Goal: Download file/media

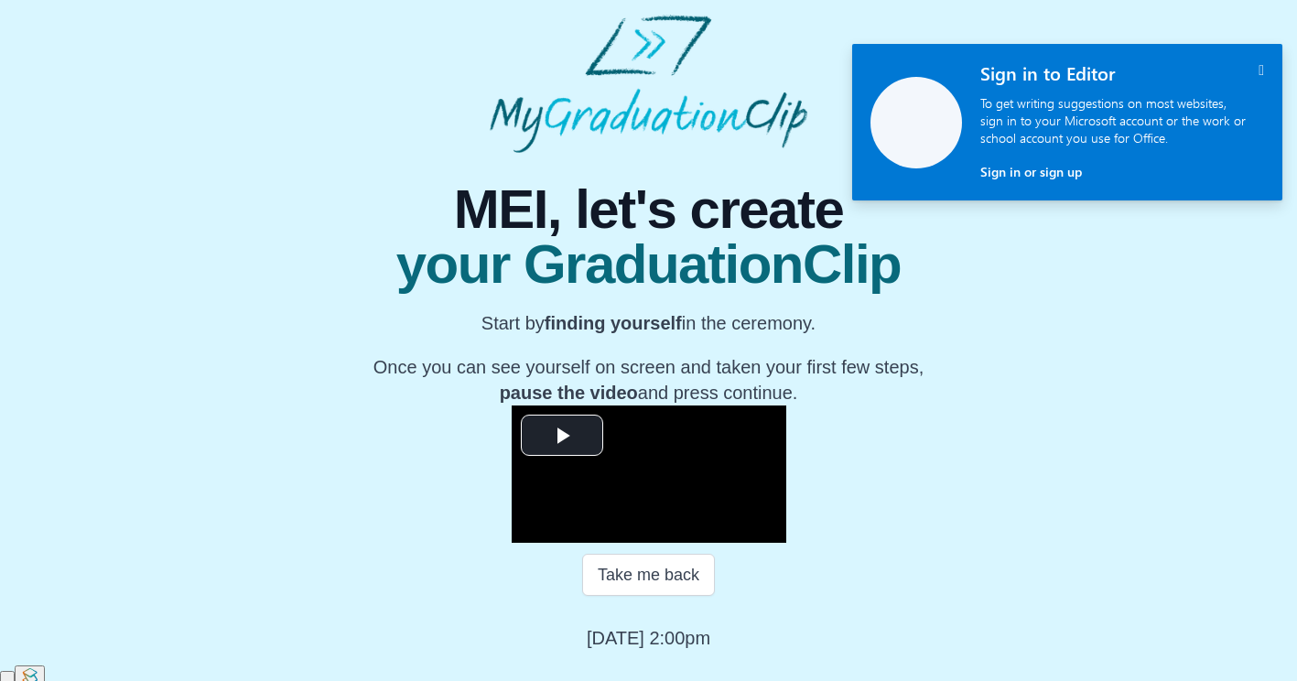
click at [1258, 70] on icon "" at bounding box center [1260, 70] width 5 height 16
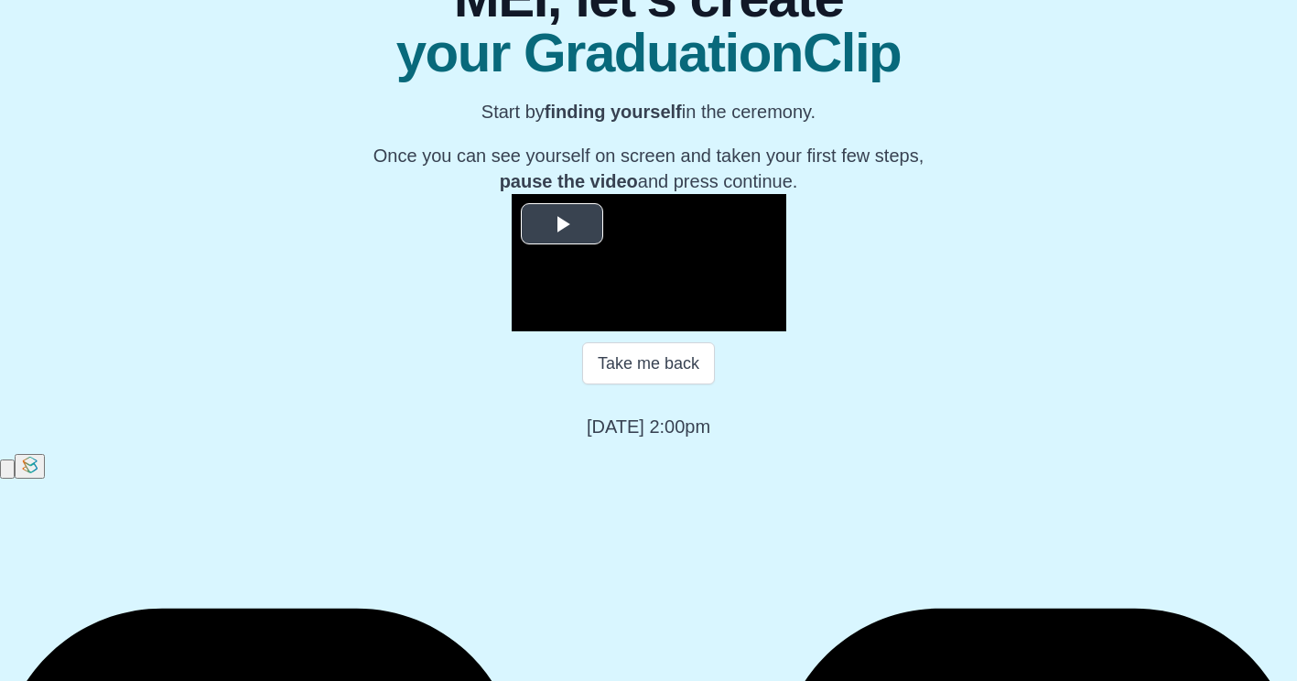
scroll to position [212, 0]
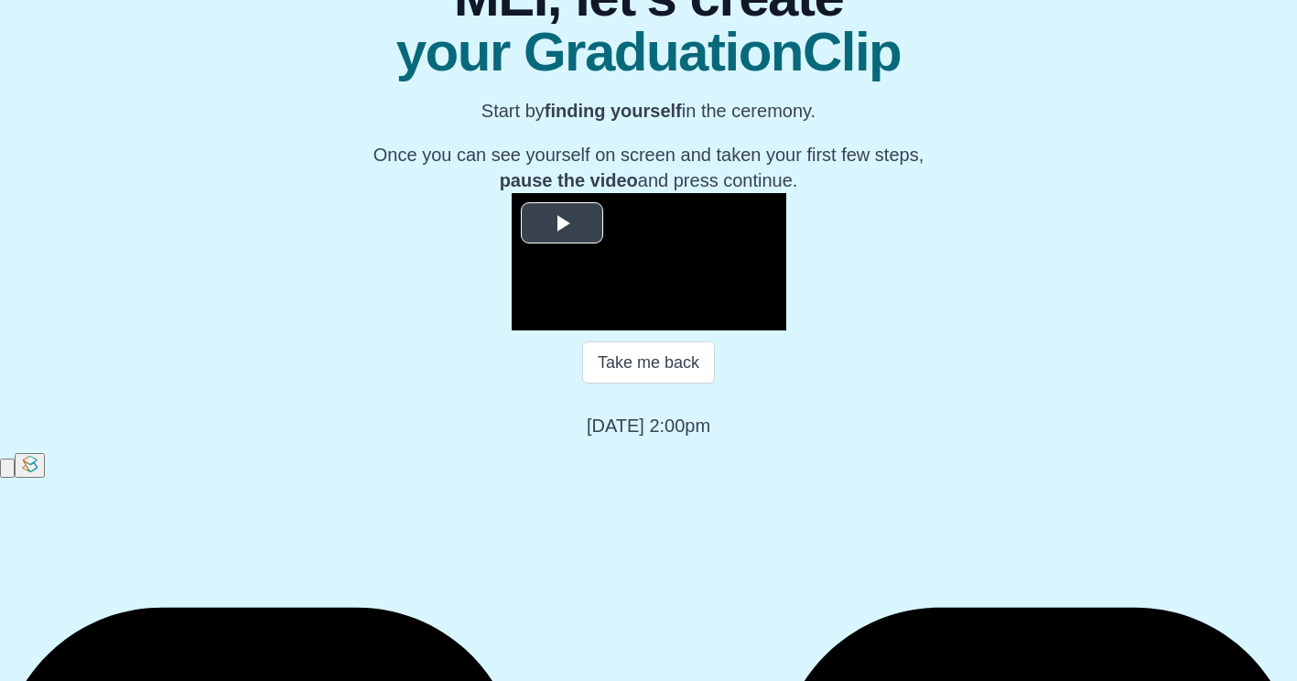
click at [562, 222] on span "Video Player" at bounding box center [562, 222] width 0 height 0
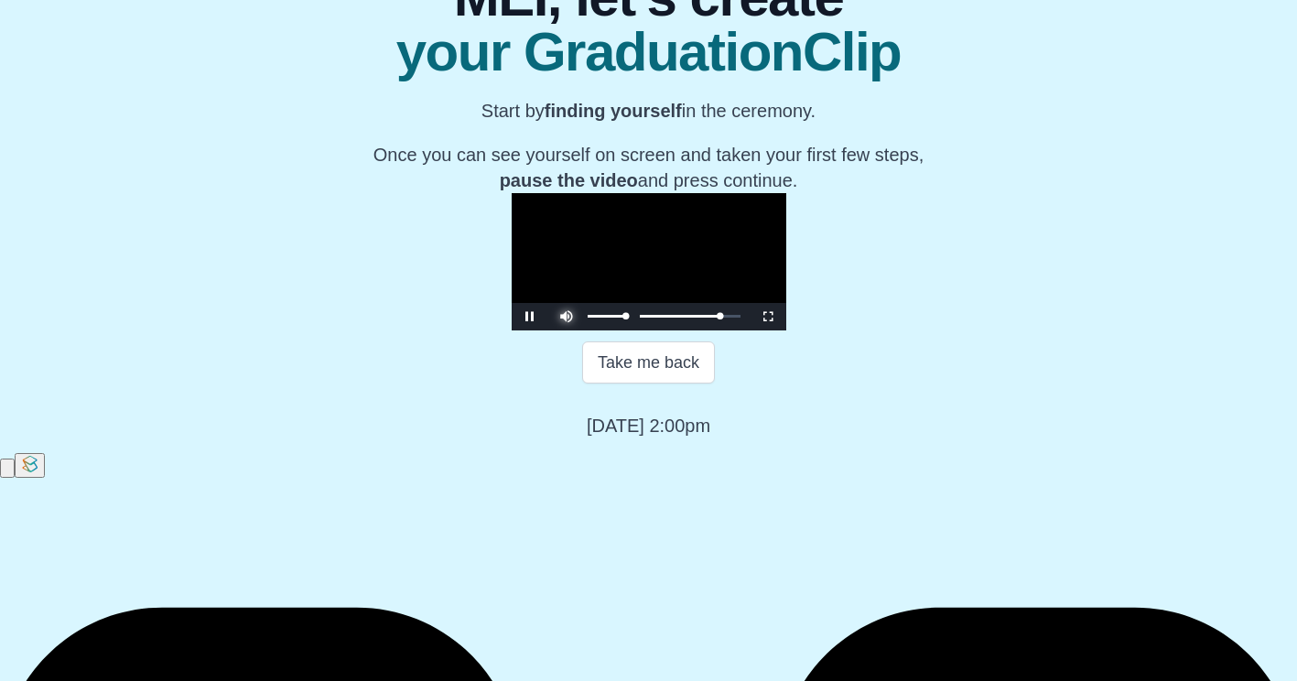
click at [567, 303] on span "Video Player" at bounding box center [567, 303] width 0 height 0
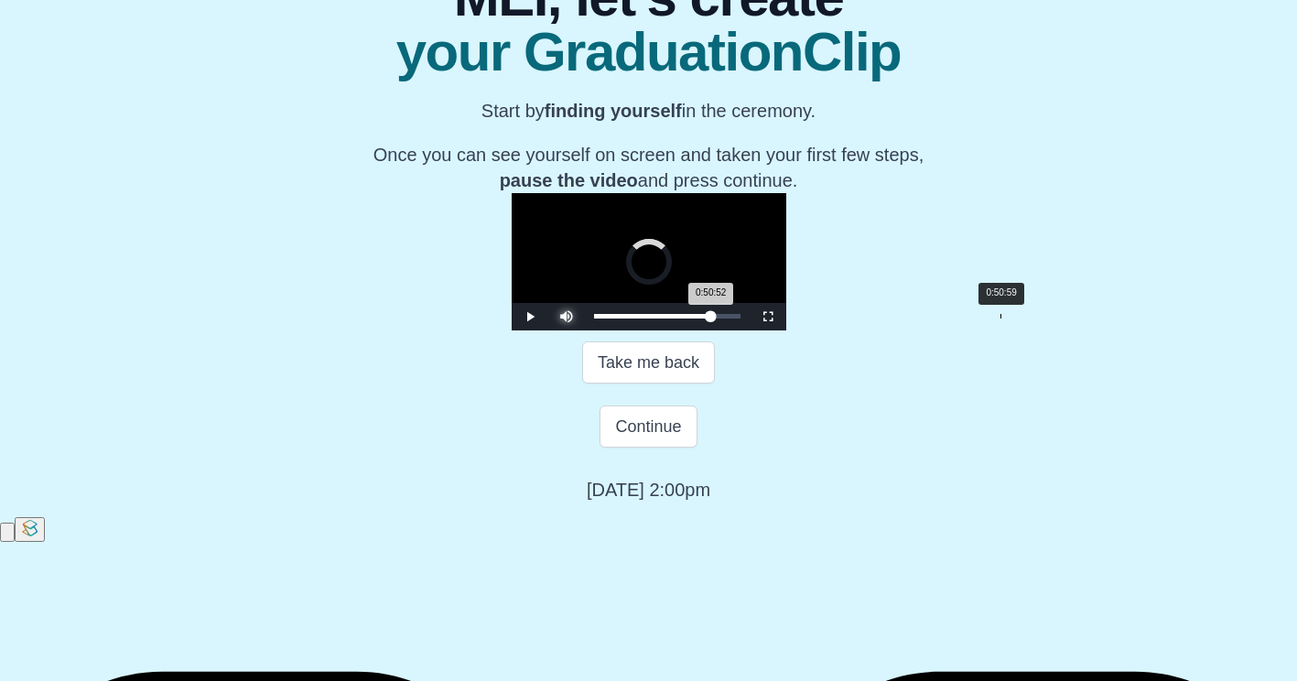
click at [750, 330] on div "Loaded : 0% 0:50:59 0:50:52 Progress : 0%" at bounding box center [667, 316] width 165 height 27
click at [708, 318] on div "0:51:08 Progress : 0%" at bounding box center [651, 316] width 114 height 5
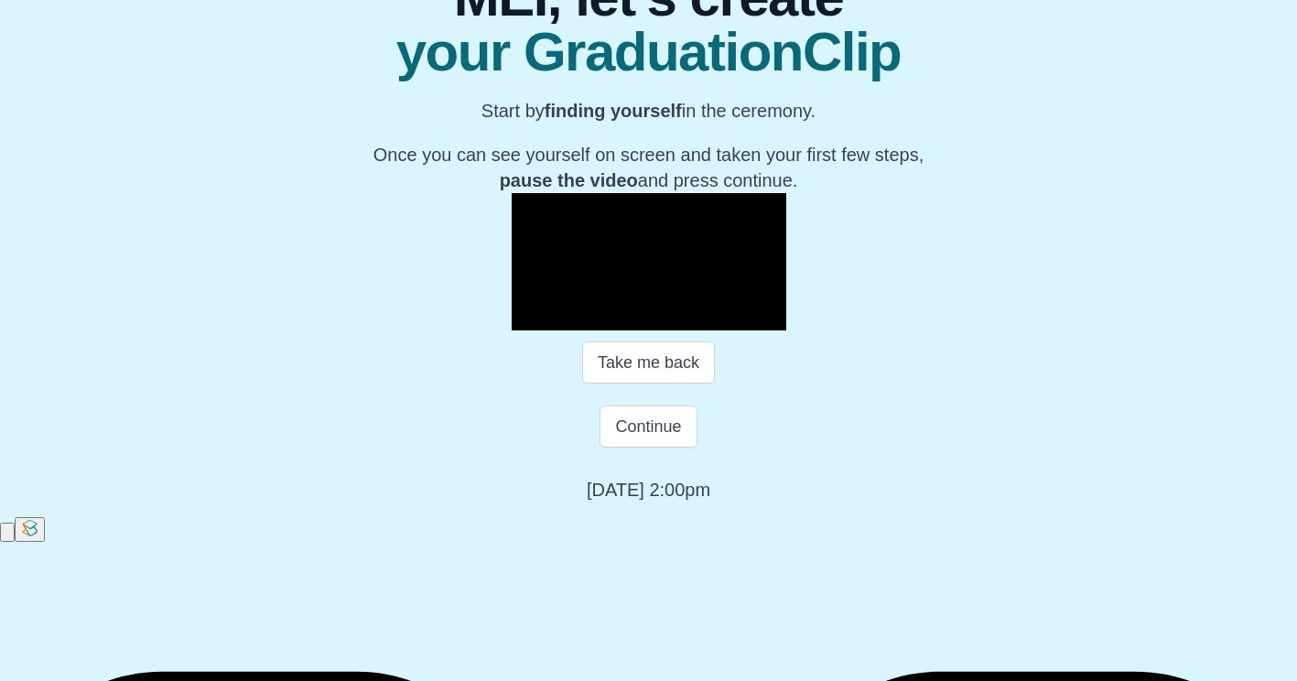
click at [530, 317] on span "Video Player" at bounding box center [530, 317] width 0 height 0
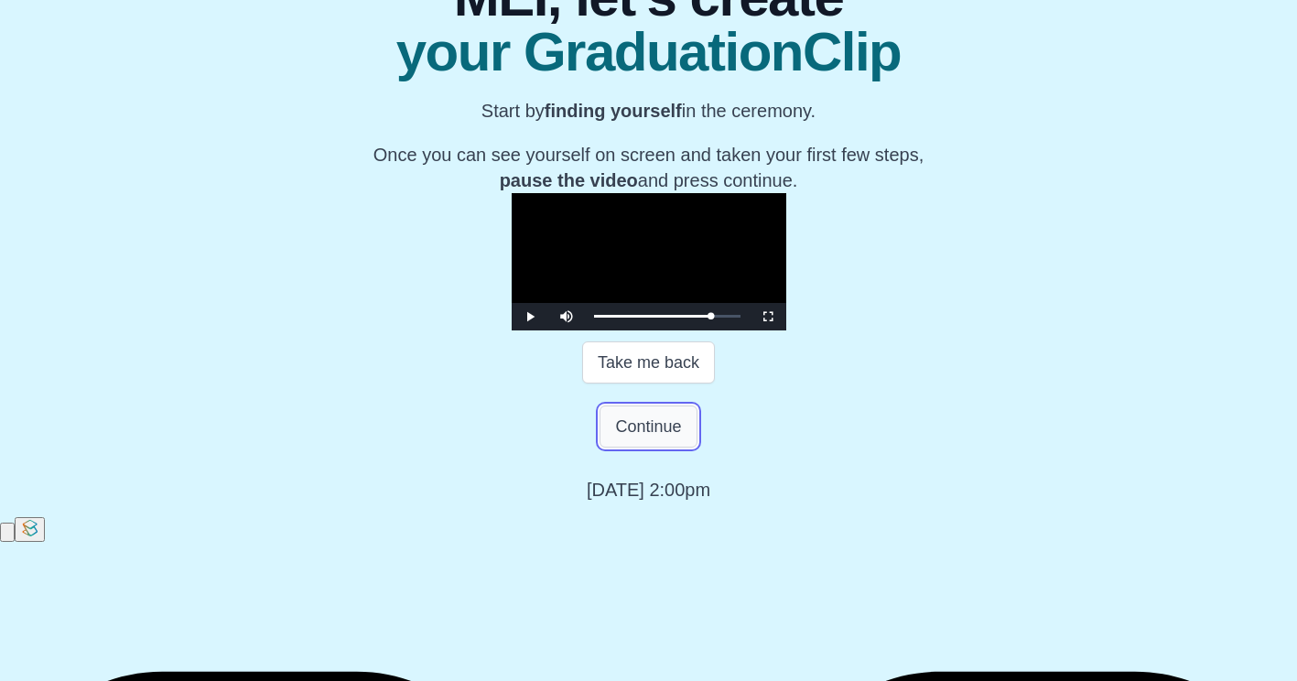
click at [672, 448] on button "Continue" at bounding box center [647, 426] width 97 height 42
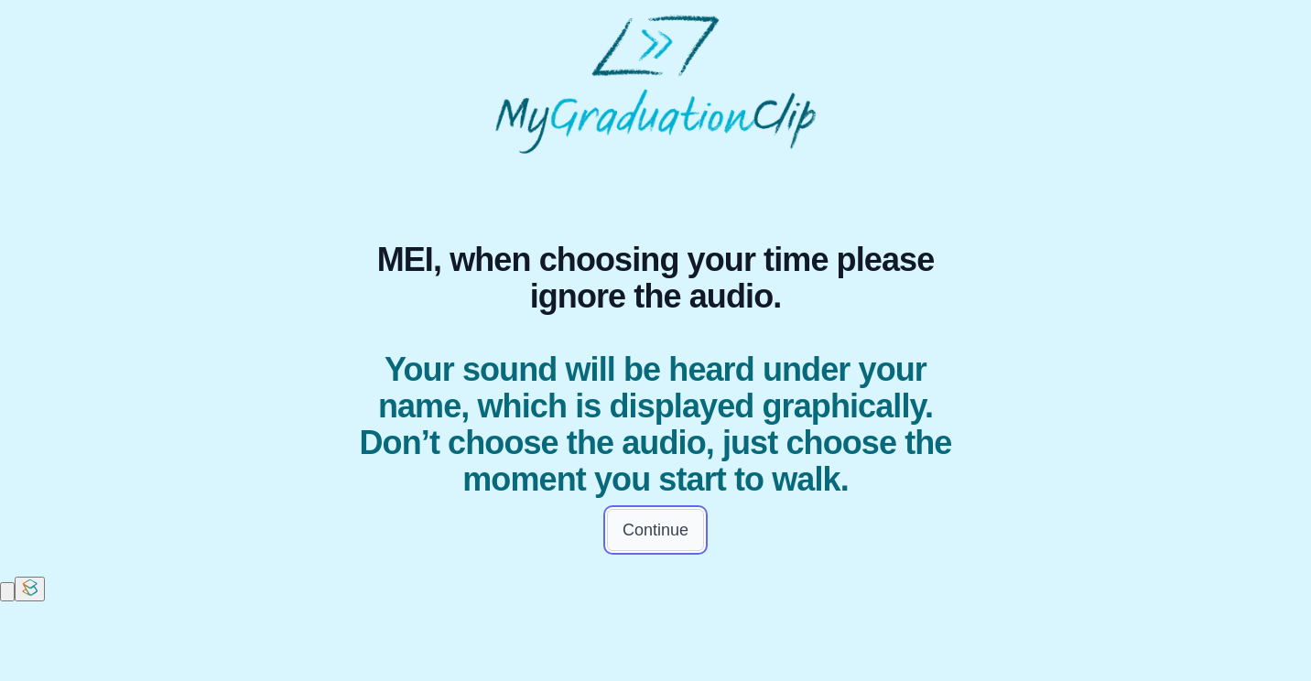
click at [662, 551] on button "Continue" at bounding box center [655, 530] width 97 height 42
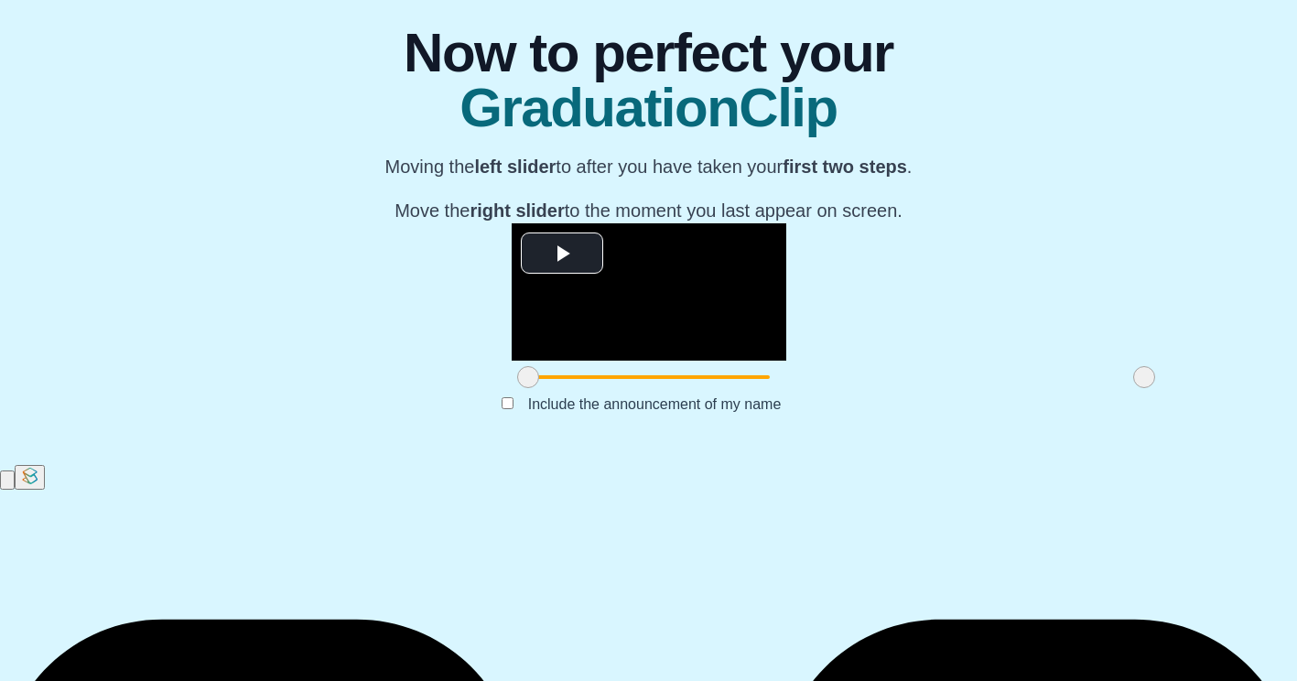
scroll to position [168, 0]
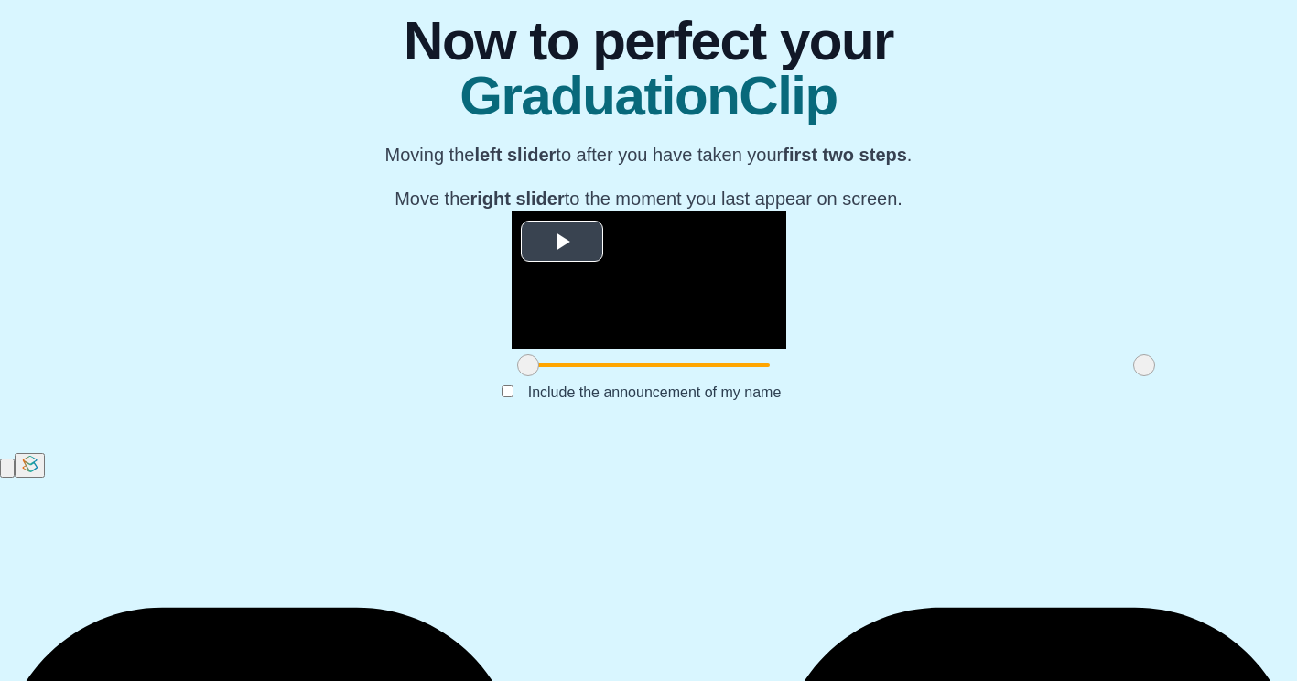
click at [562, 241] on span "Video Player" at bounding box center [562, 241] width 0 height 0
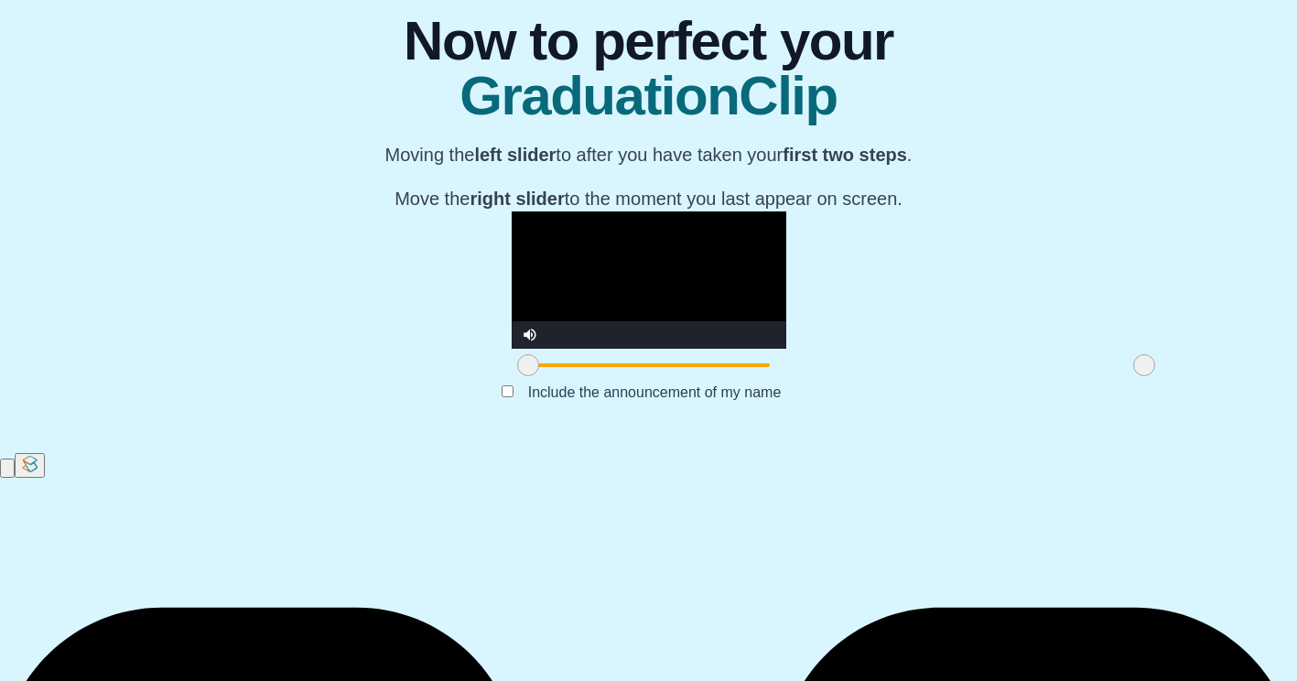
drag, startPoint x: 344, startPoint y: 588, endPoint x: 335, endPoint y: 585, distance: 9.9
click at [517, 376] on span at bounding box center [528, 365] width 22 height 22
drag, startPoint x: 947, startPoint y: 591, endPoint x: 828, endPoint y: 594, distance: 119.0
click at [1014, 376] on span at bounding box center [1025, 365] width 22 height 22
drag, startPoint x: 344, startPoint y: 589, endPoint x: 495, endPoint y: 595, distance: 151.1
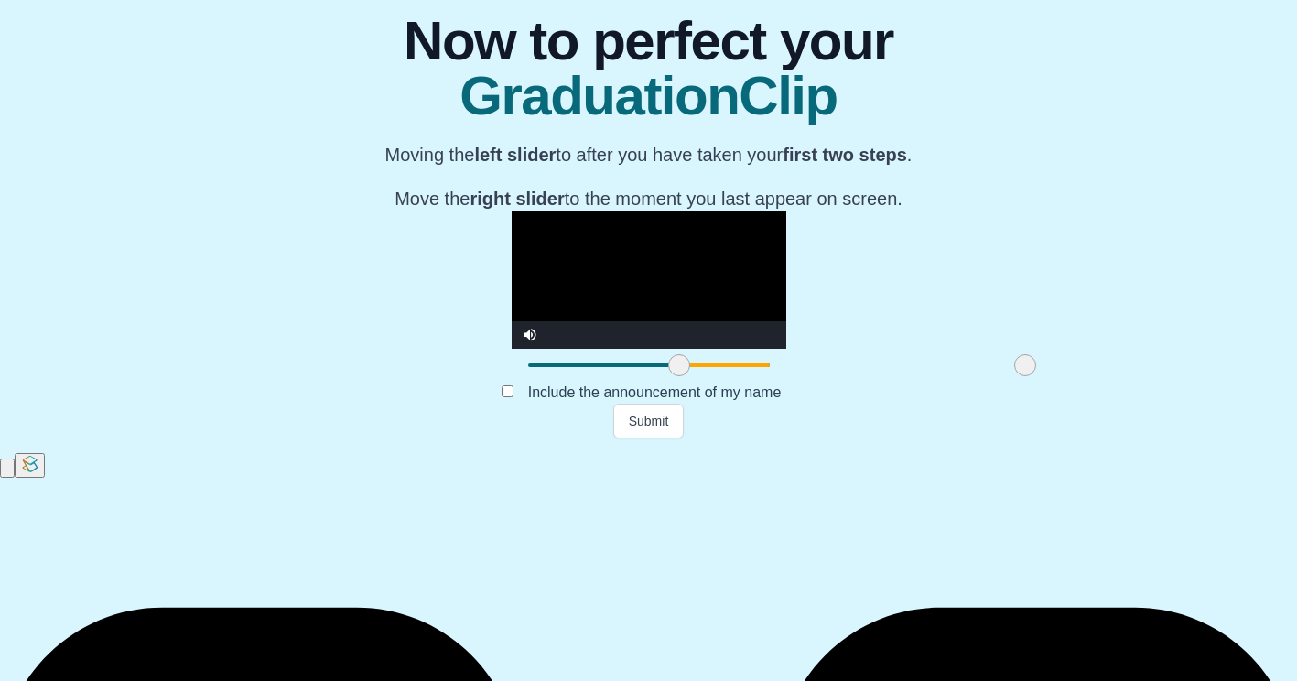
click at [668, 376] on span at bounding box center [679, 365] width 22 height 22
click at [664, 438] on button "Submit" at bounding box center [648, 421] width 71 height 35
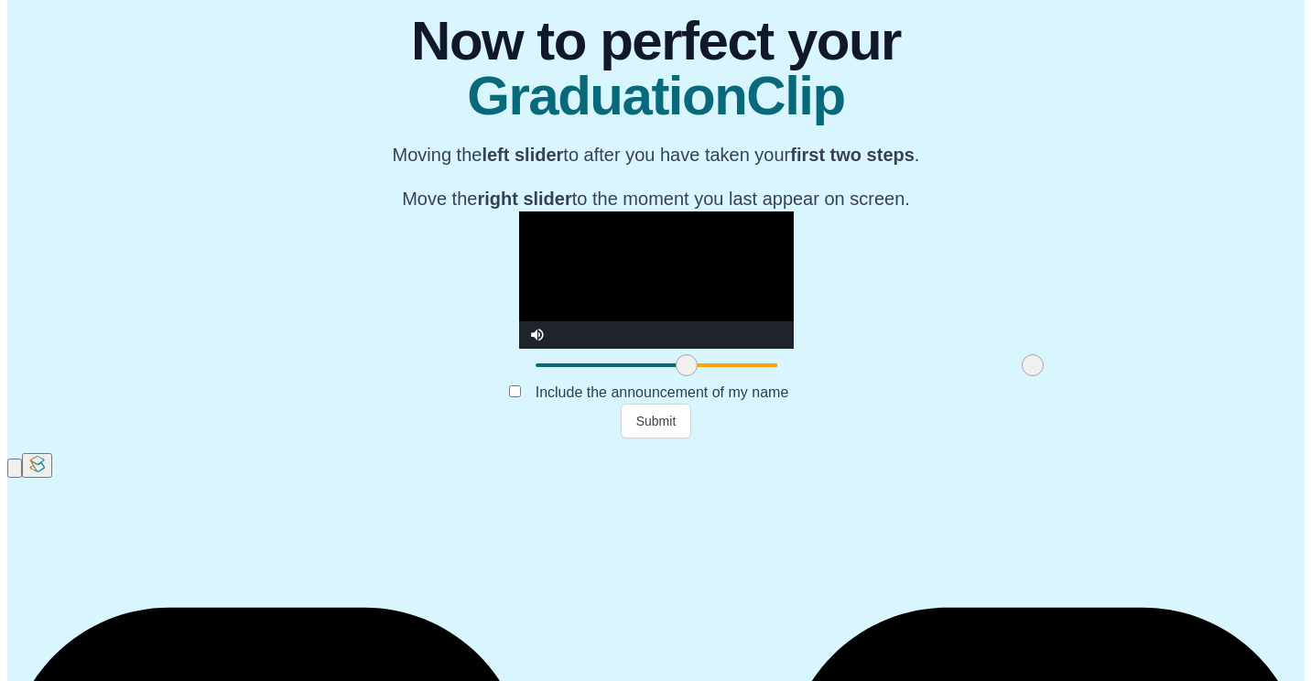
scroll to position [0, 0]
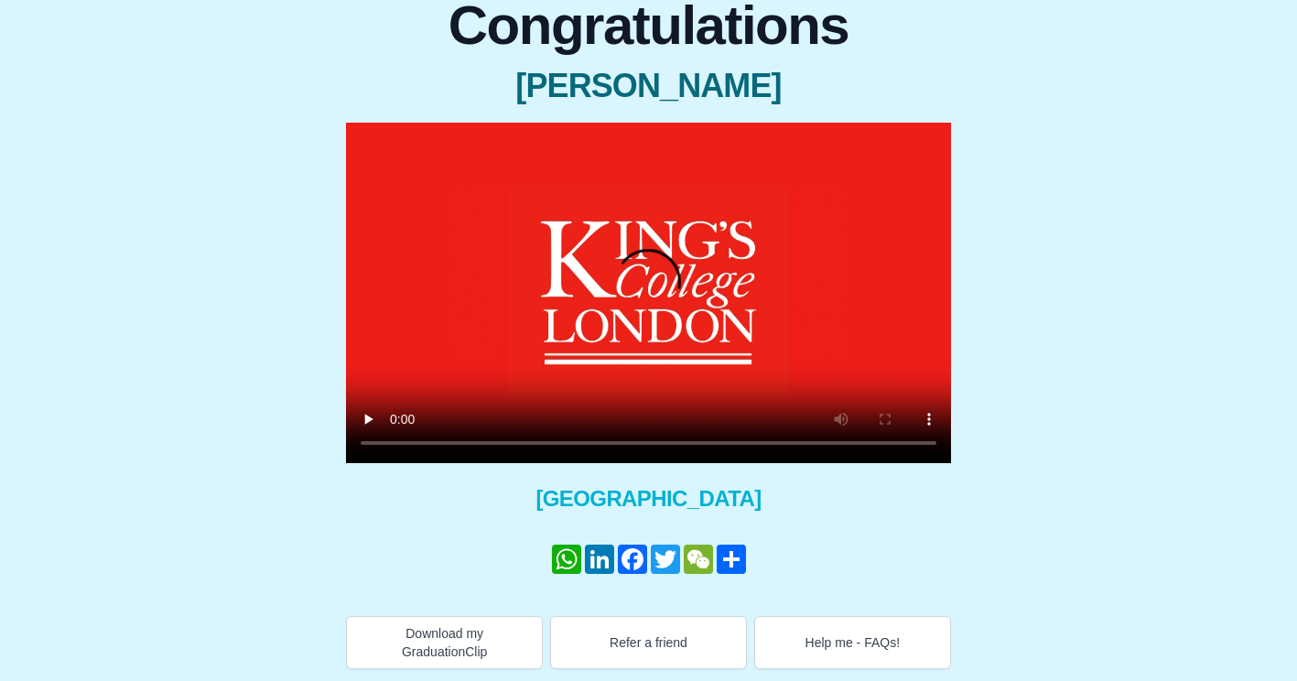
scroll to position [172, 0]
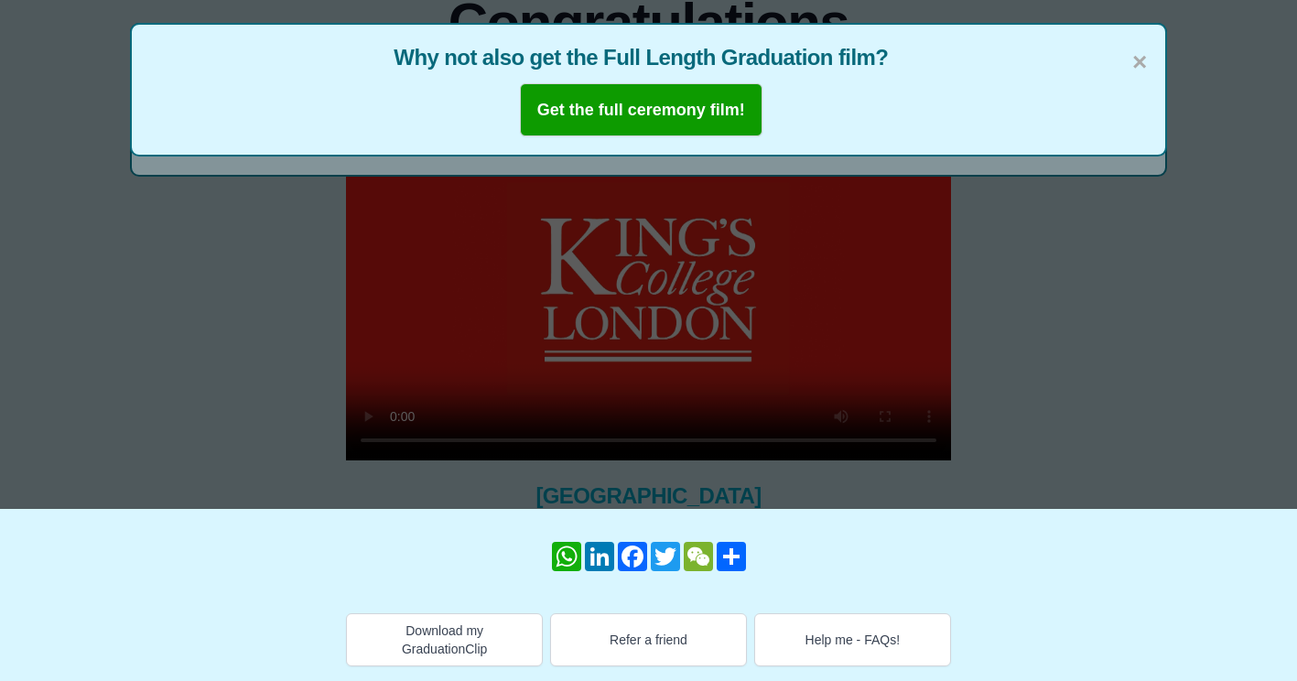
click at [1103, 535] on div "Congratulations MEI FANG TAN × Share your GraduationClip now! WhatsApp LinkedIn…" at bounding box center [649, 324] width 1268 height 686
click at [1138, 67] on span "×" at bounding box center [1139, 62] width 15 height 38
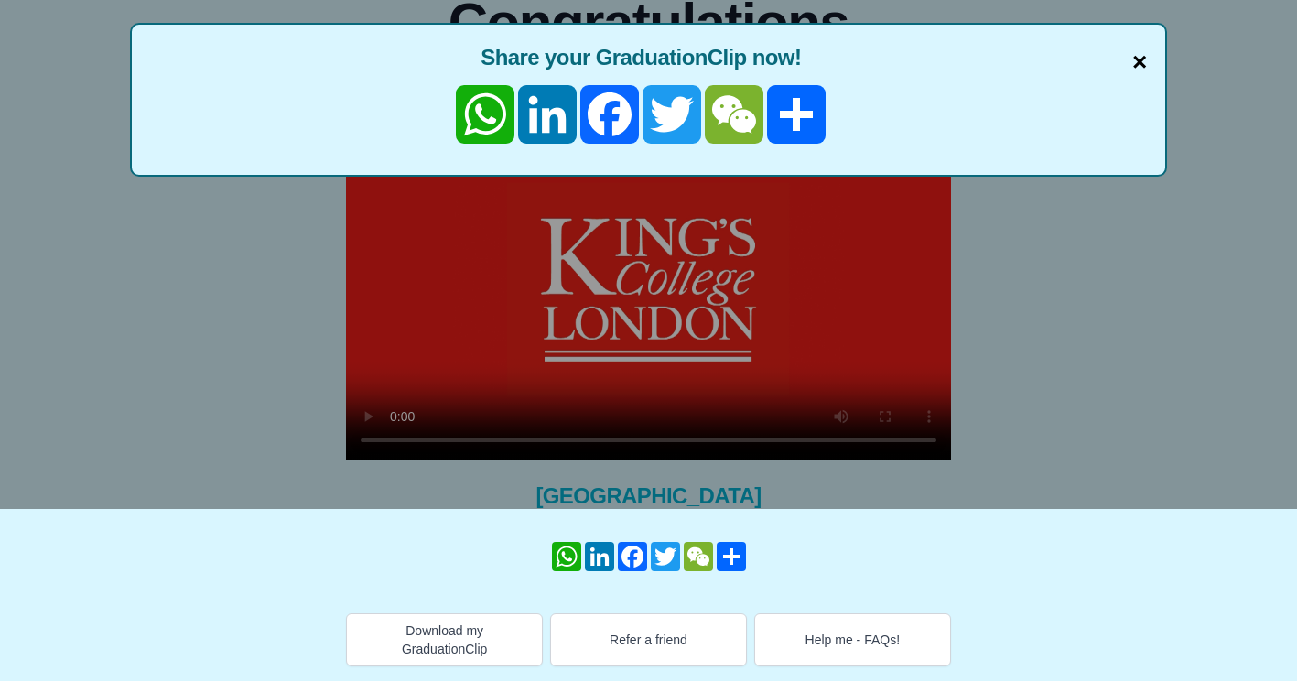
click at [1139, 55] on span "×" at bounding box center [1139, 62] width 15 height 38
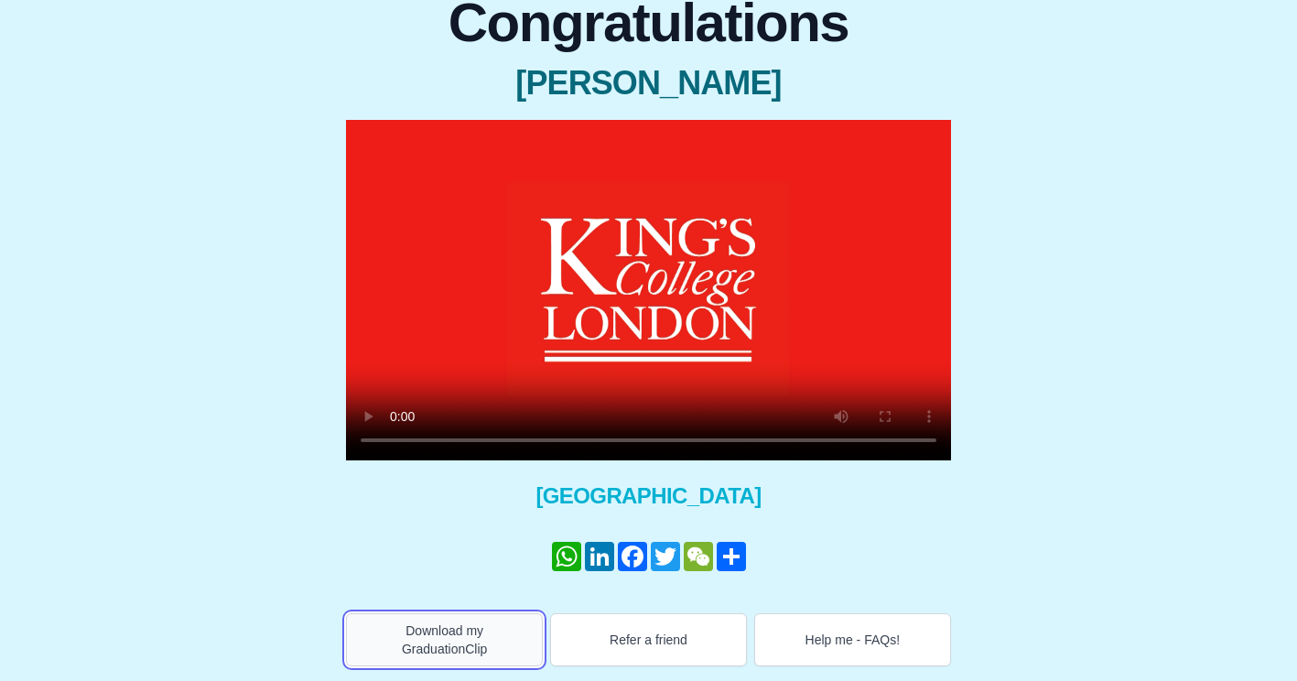
click at [478, 652] on button "Download my GraduationClip" at bounding box center [444, 639] width 197 height 53
click at [211, 191] on div "Congratulations MEI FANG TAN × Share your GraduationClip now! WhatsApp LinkedIn…" at bounding box center [649, 324] width 1268 height 686
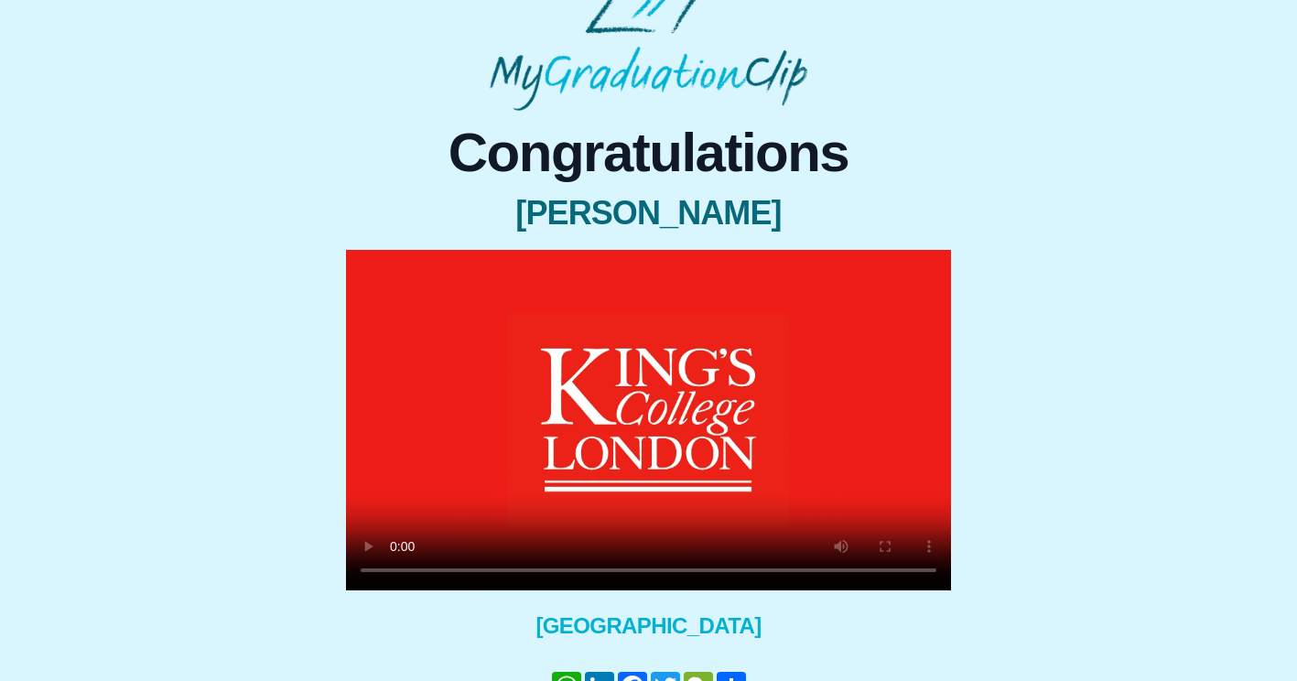
scroll to position [0, 0]
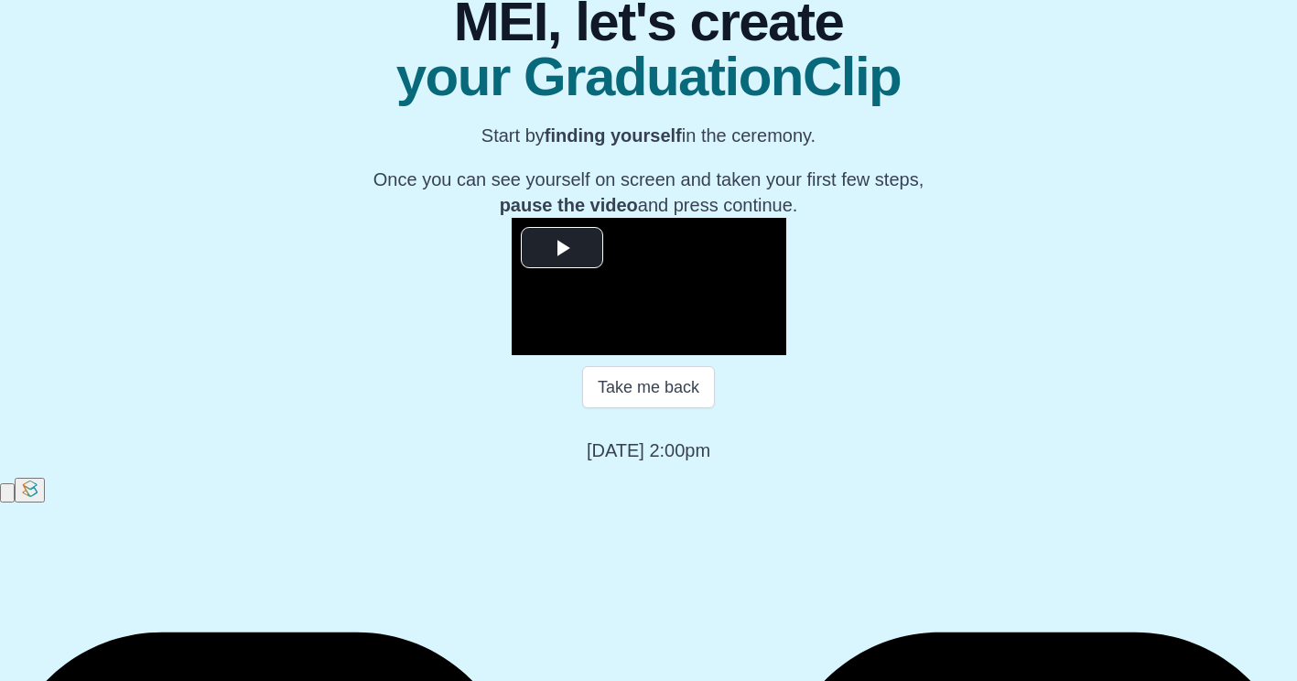
scroll to position [212, 0]
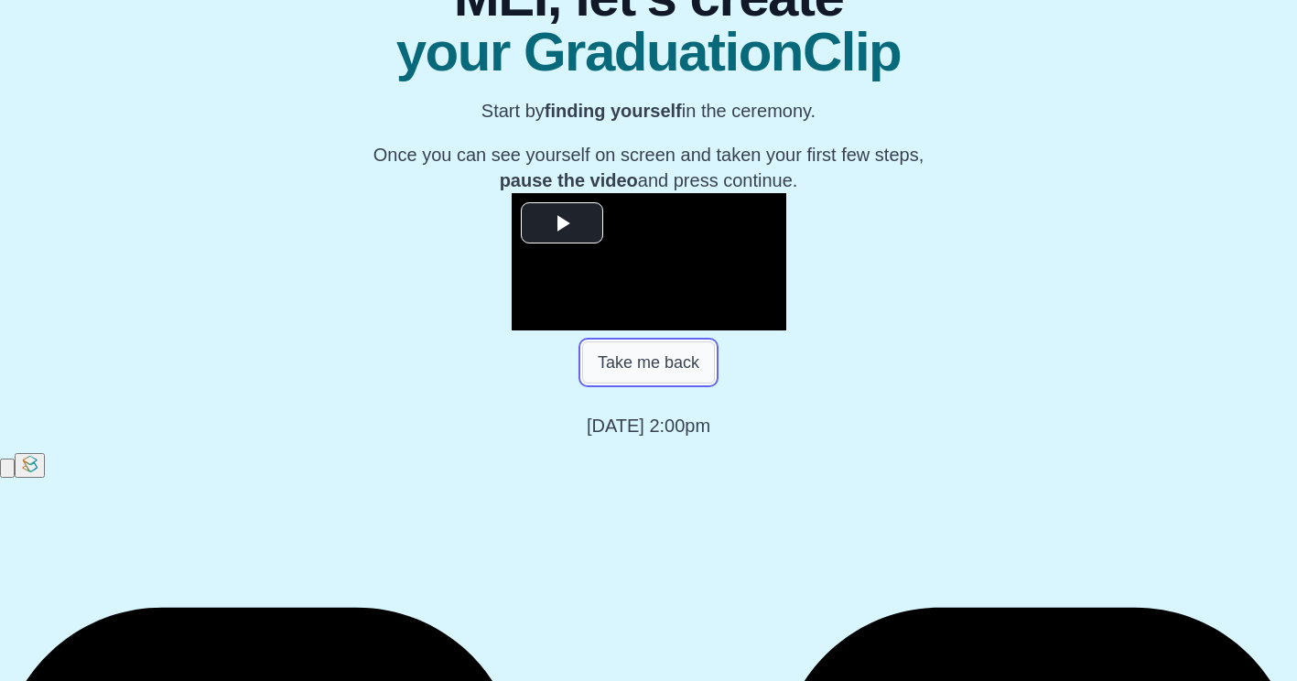
click at [681, 383] on button "Take me back" at bounding box center [648, 362] width 133 height 42
click at [668, 383] on button "Take me back" at bounding box center [648, 362] width 133 height 42
click at [562, 222] on span "Video Player" at bounding box center [562, 222] width 0 height 0
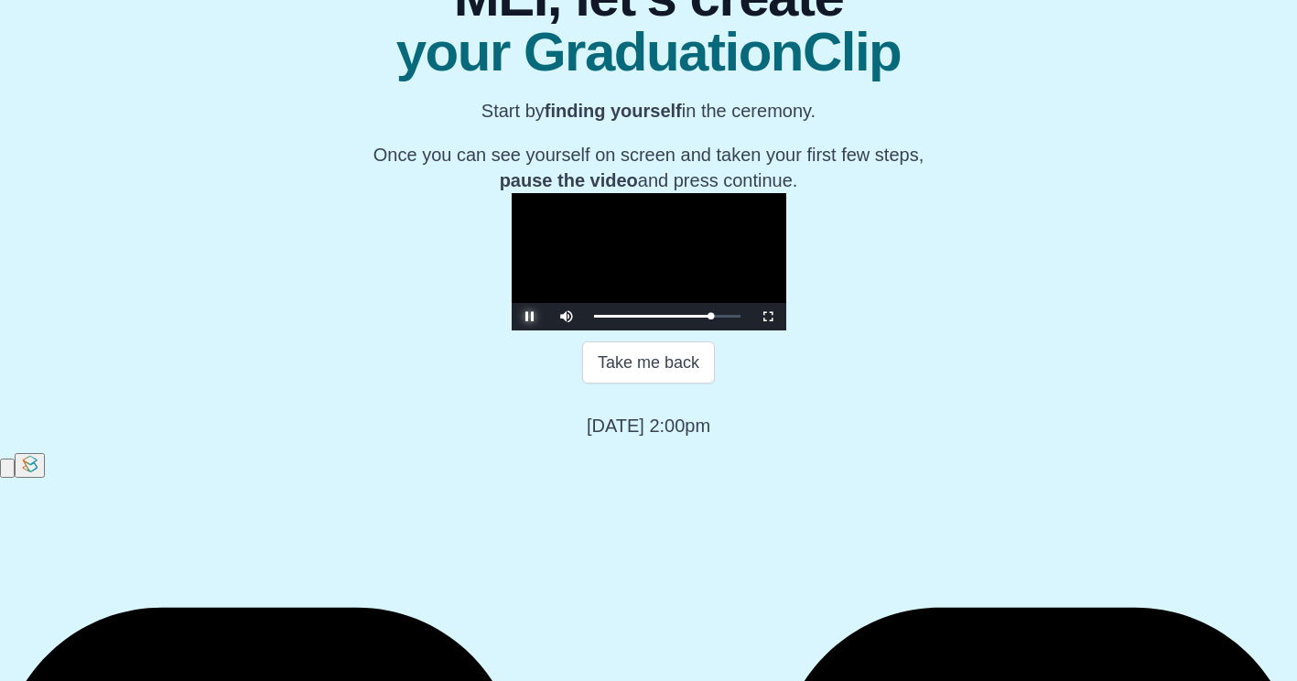
click at [530, 317] on span "Video Player" at bounding box center [530, 317] width 0 height 0
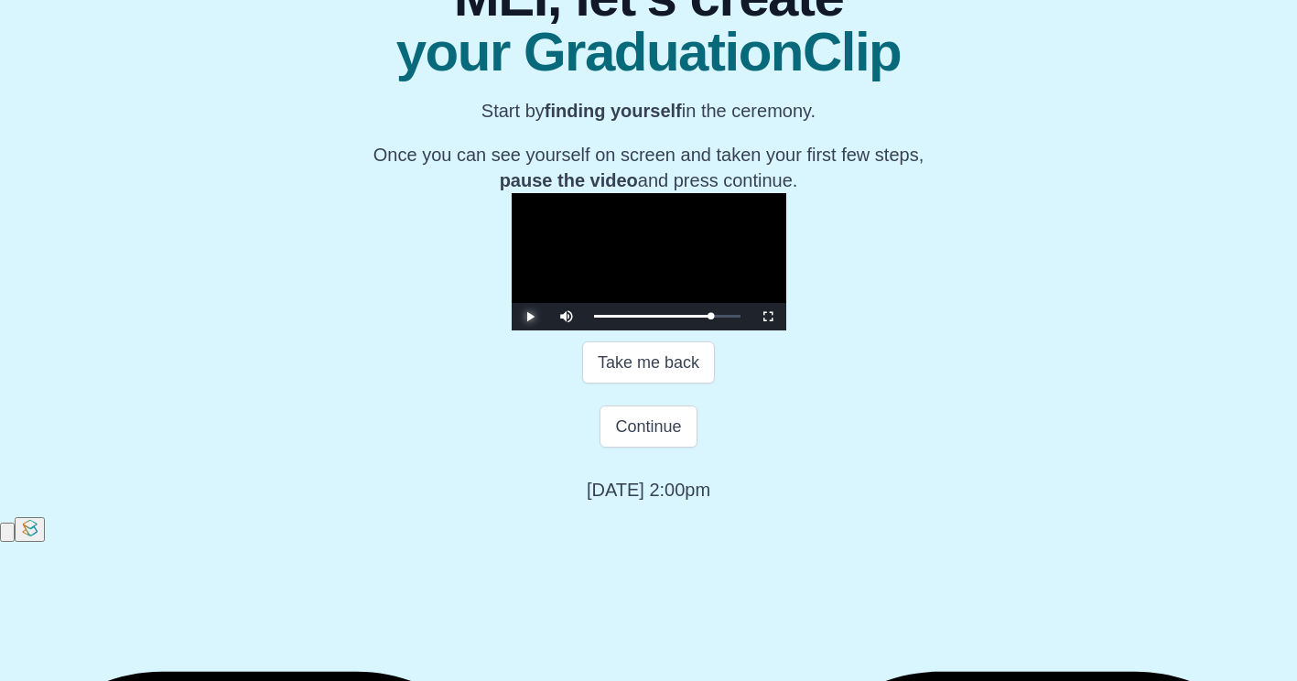
click at [530, 317] on span "Video Player" at bounding box center [530, 317] width 0 height 0
click at [651, 448] on button "Continue" at bounding box center [647, 426] width 97 height 42
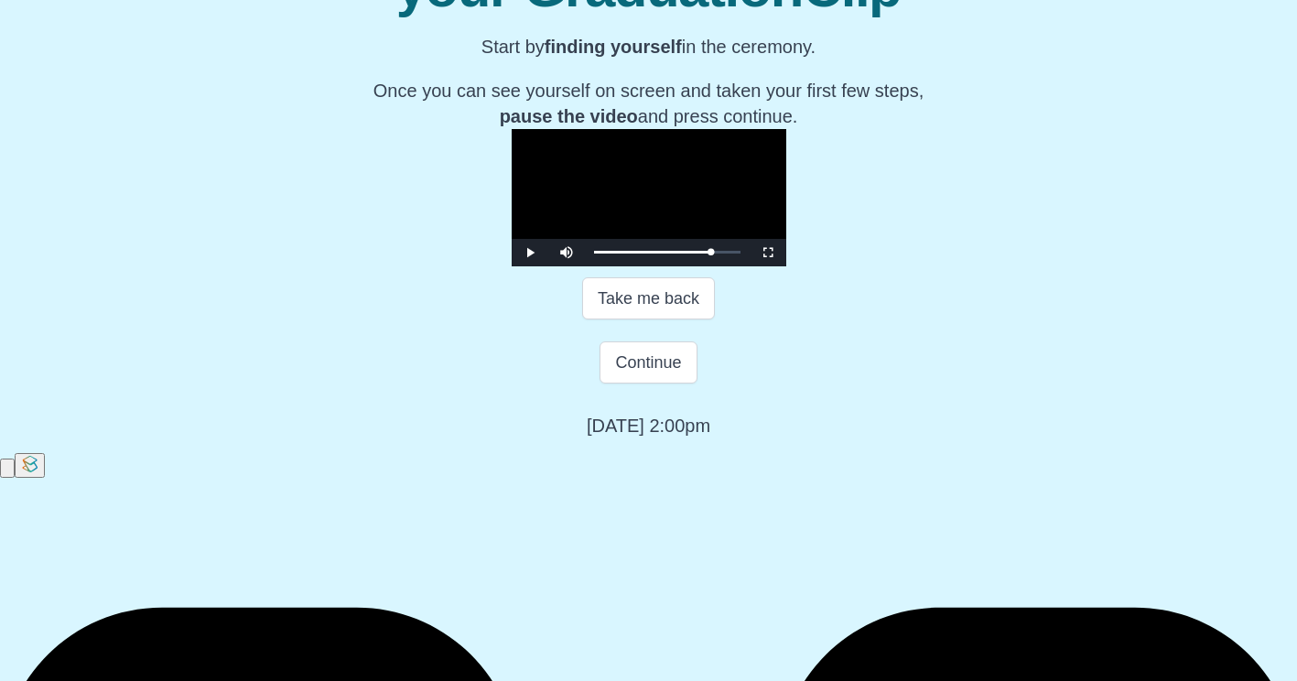
scroll to position [0, 0]
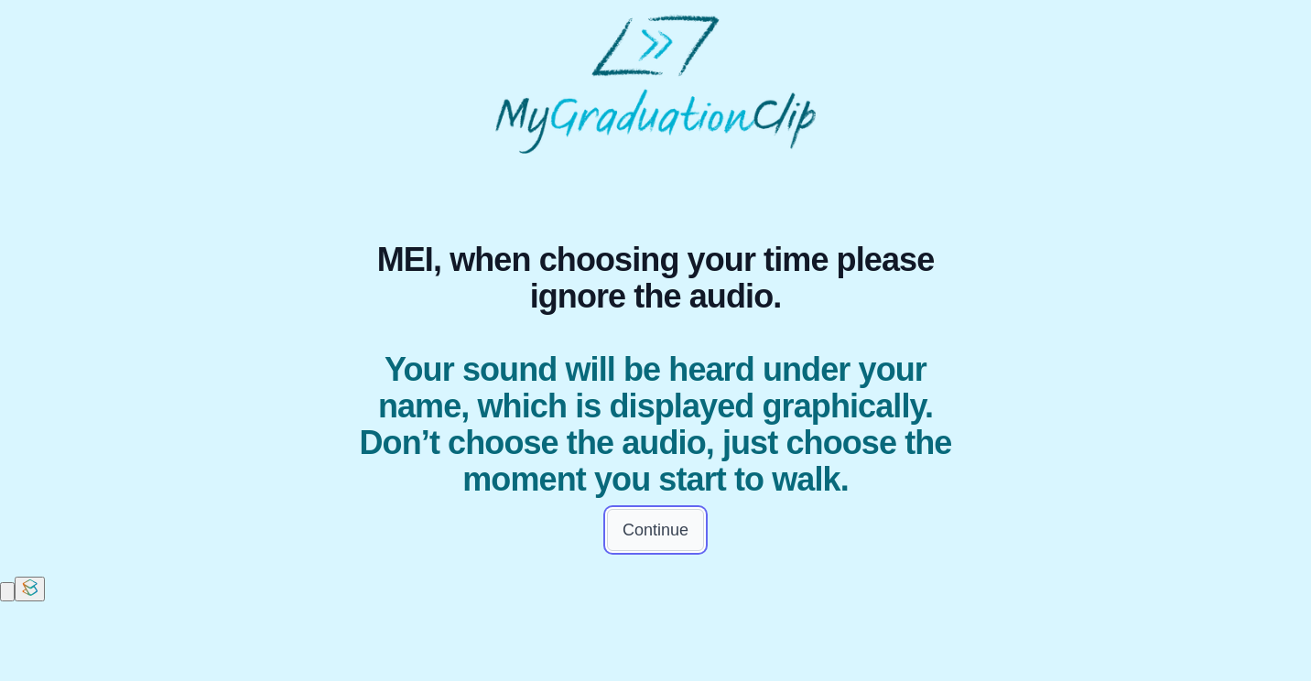
click at [683, 551] on button "Continue" at bounding box center [655, 530] width 97 height 42
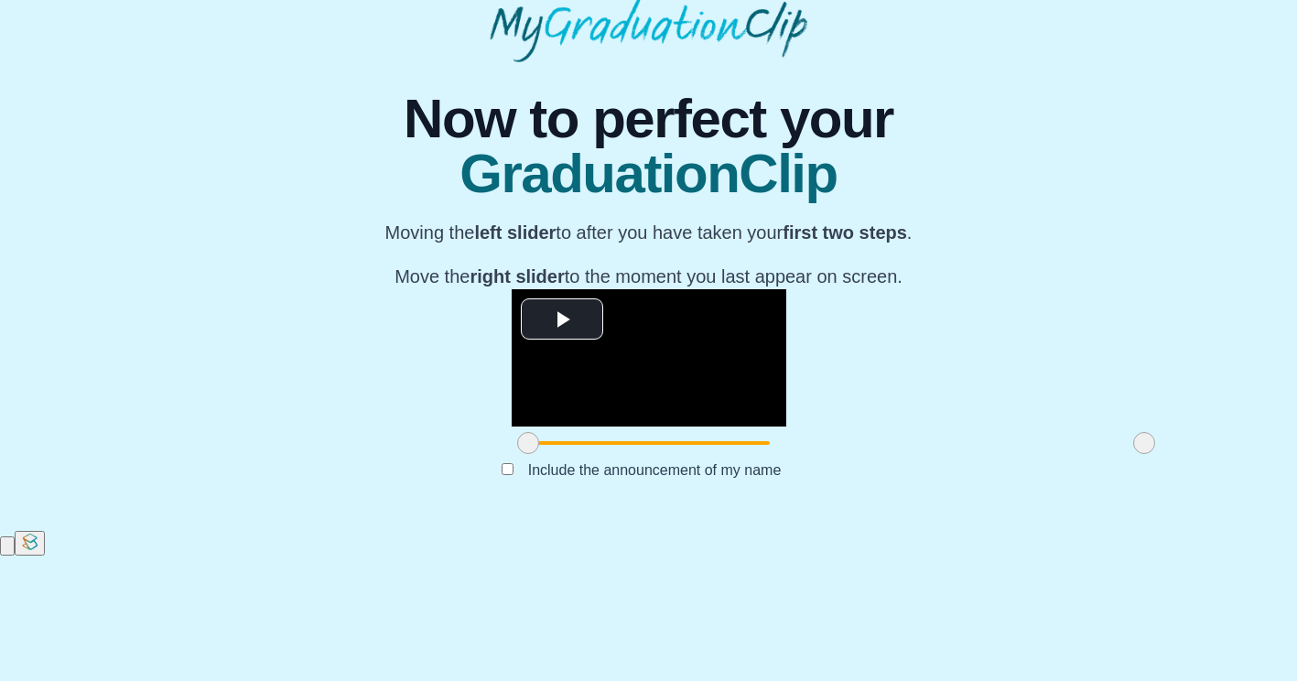
scroll to position [168, 0]
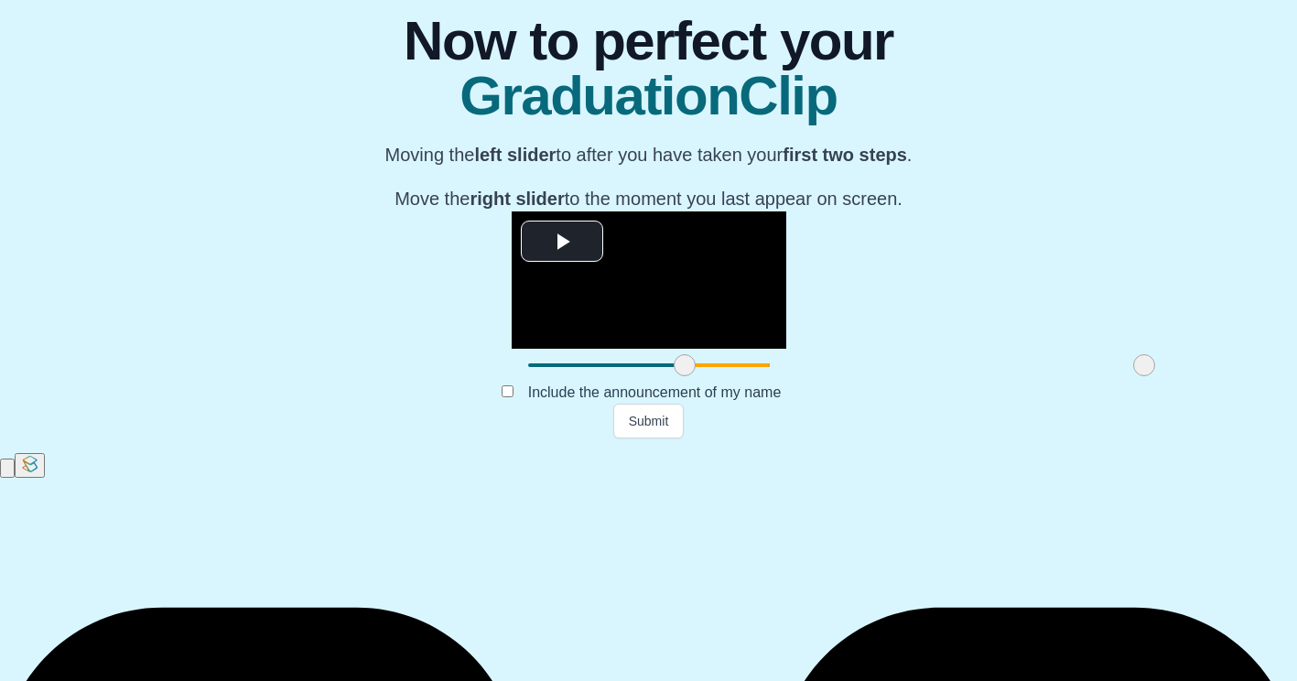
drag, startPoint x: 347, startPoint y: 594, endPoint x: 503, endPoint y: 577, distance: 157.5
click at [668, 382] on div at bounding box center [684, 365] width 33 height 33
drag, startPoint x: 956, startPoint y: 593, endPoint x: 840, endPoint y: 582, distance: 116.8
click at [1017, 376] on span at bounding box center [1028, 365] width 22 height 22
click at [668, 438] on button "Submit" at bounding box center [648, 421] width 71 height 35
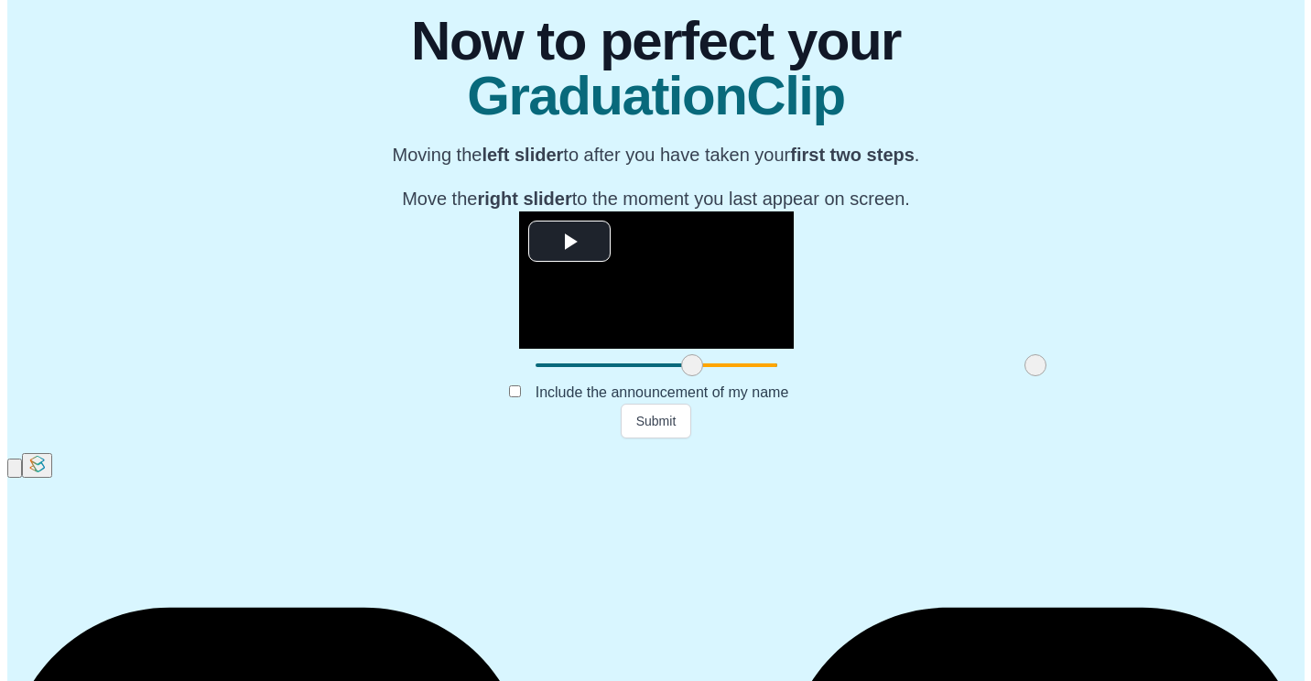
scroll to position [0, 0]
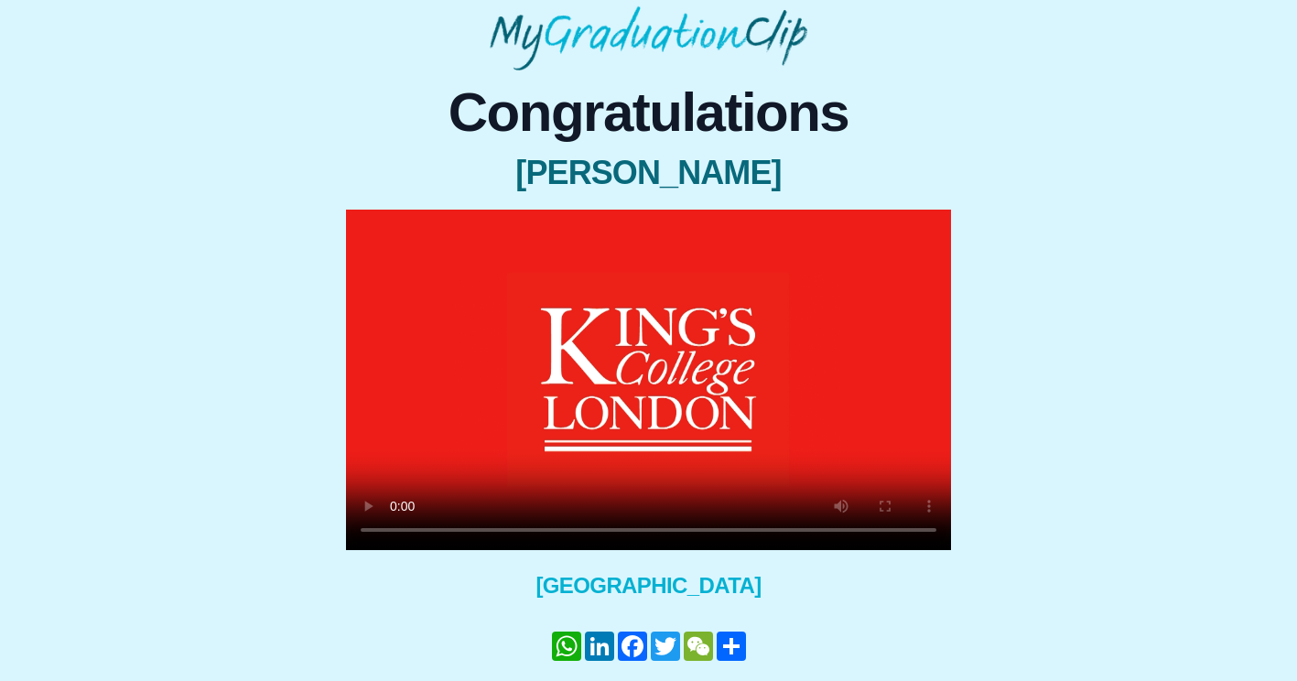
scroll to position [81, 0]
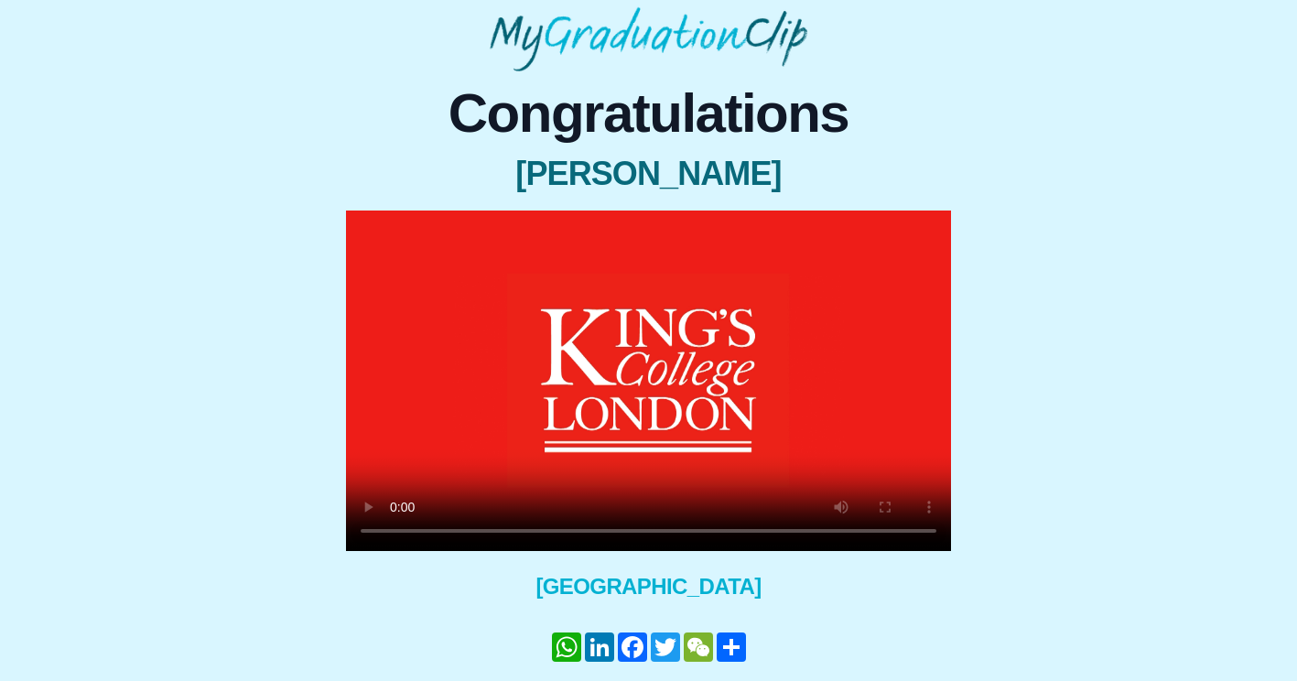
drag, startPoint x: 665, startPoint y: 358, endPoint x: 988, endPoint y: 402, distance: 325.1
click at [988, 402] on div "Congratulations MEI FANG TAN × Share your GraduationClip now! WhatsApp LinkedIn…" at bounding box center [649, 414] width 1268 height 686
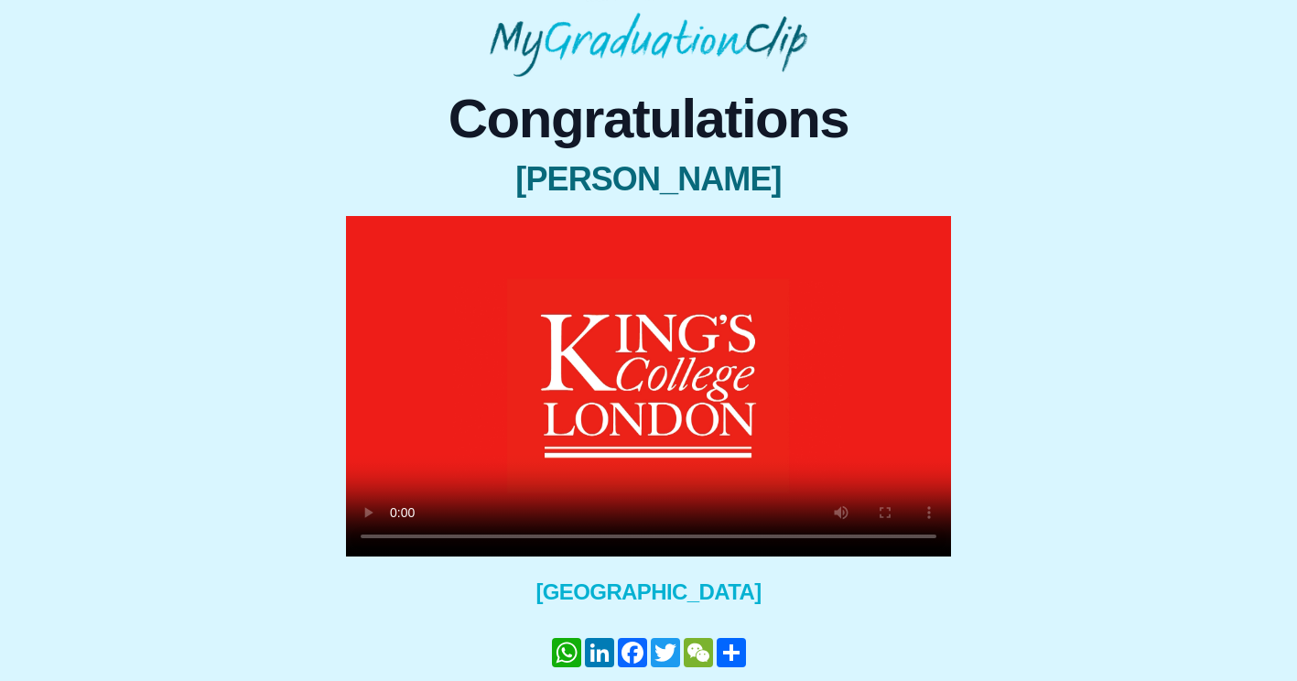
scroll to position [172, 0]
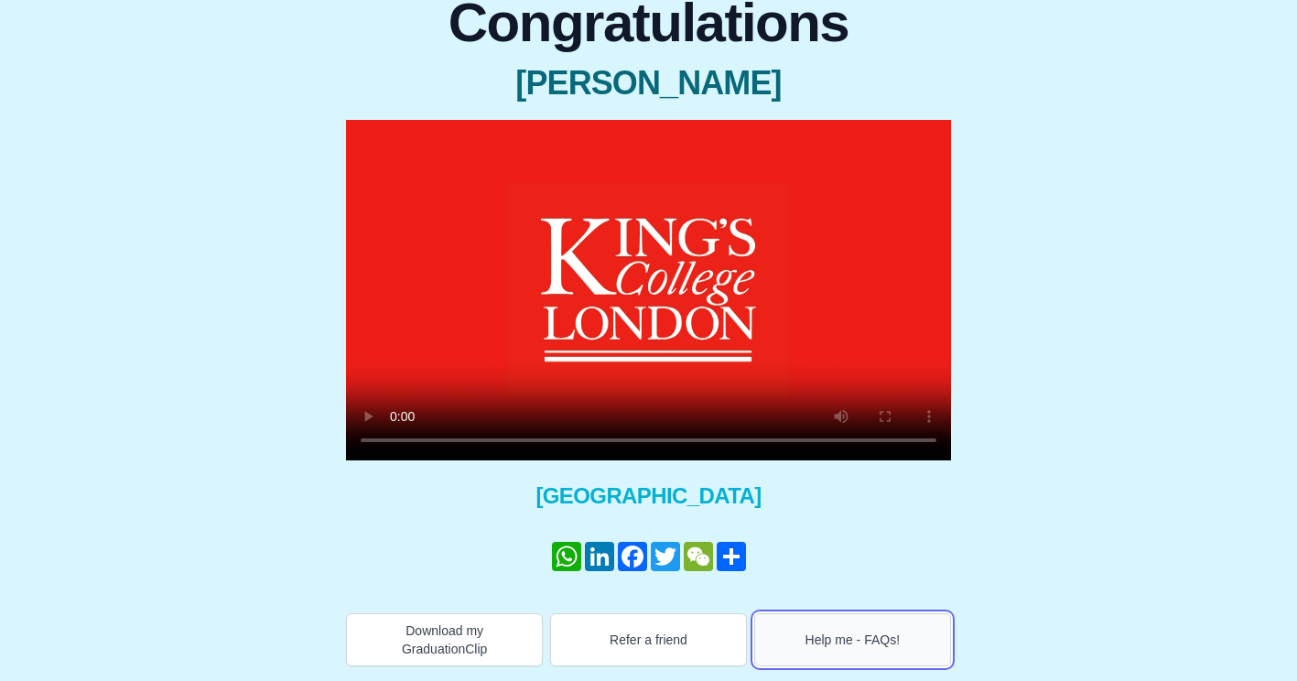
click at [928, 653] on button "Help me - FAQs!" at bounding box center [852, 639] width 197 height 53
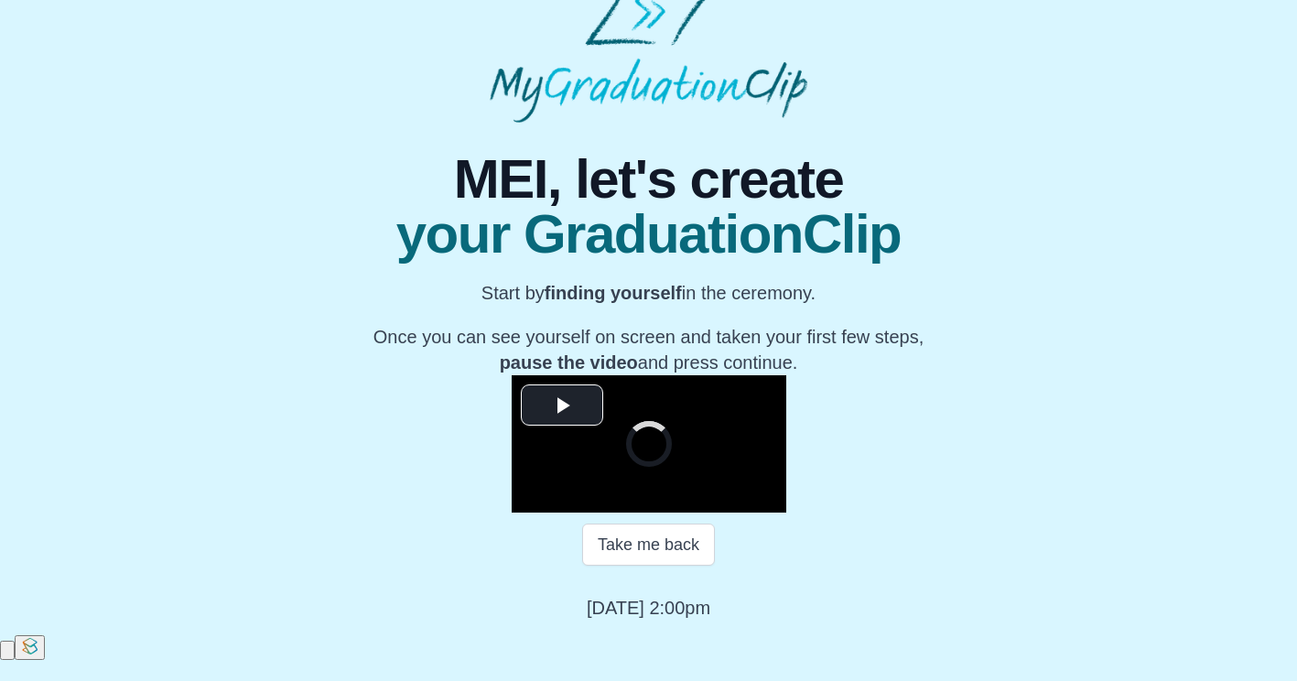
scroll to position [212, 0]
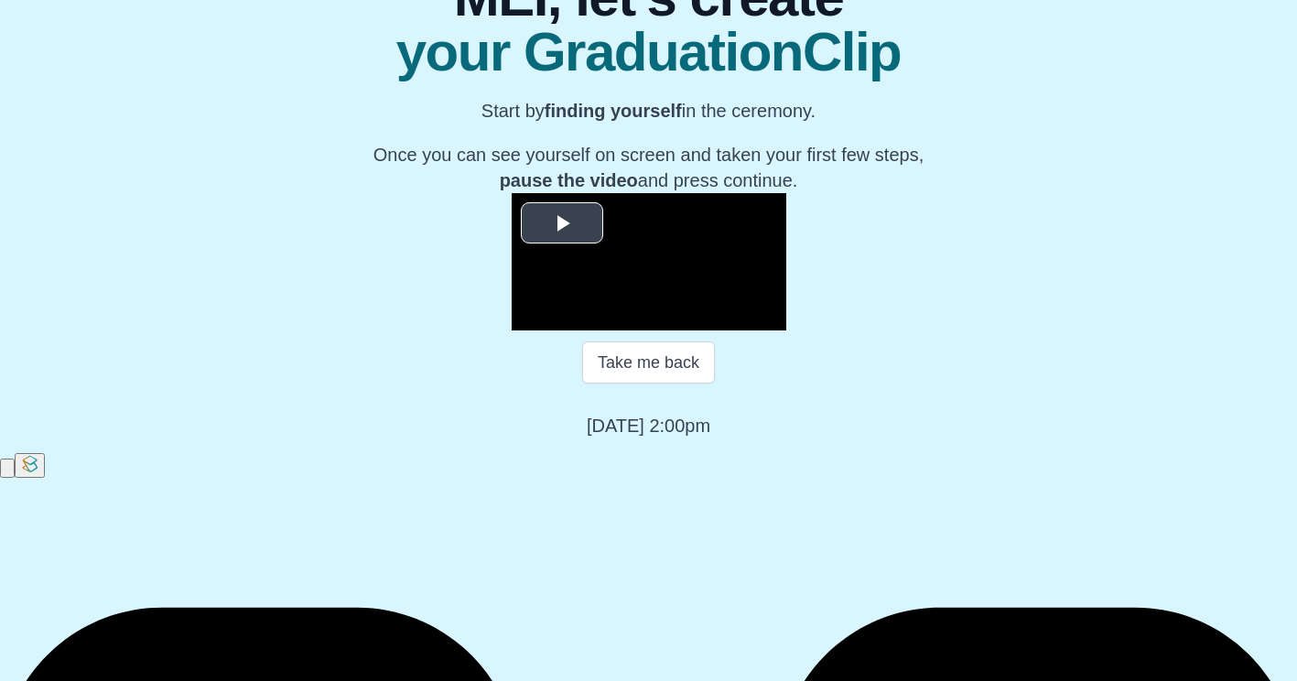
click at [562, 222] on span "Video Player" at bounding box center [562, 222] width 0 height 0
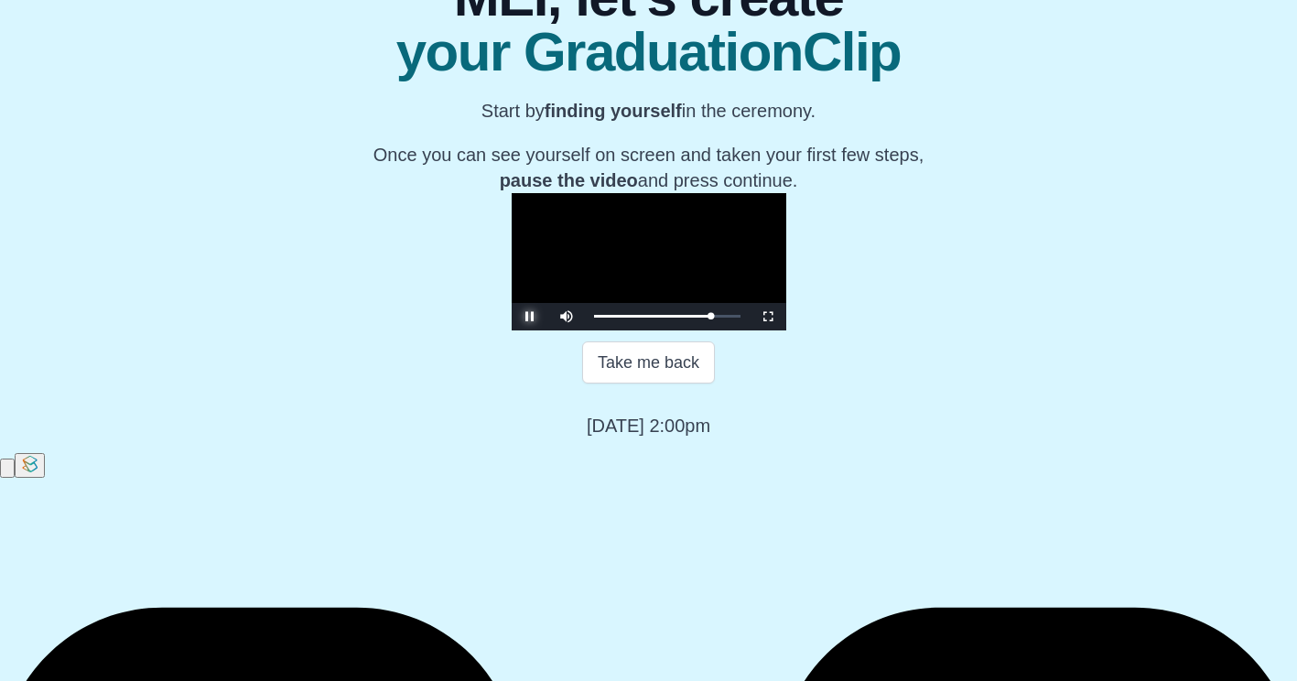
click at [530, 317] on span "Video Player" at bounding box center [530, 317] width 0 height 0
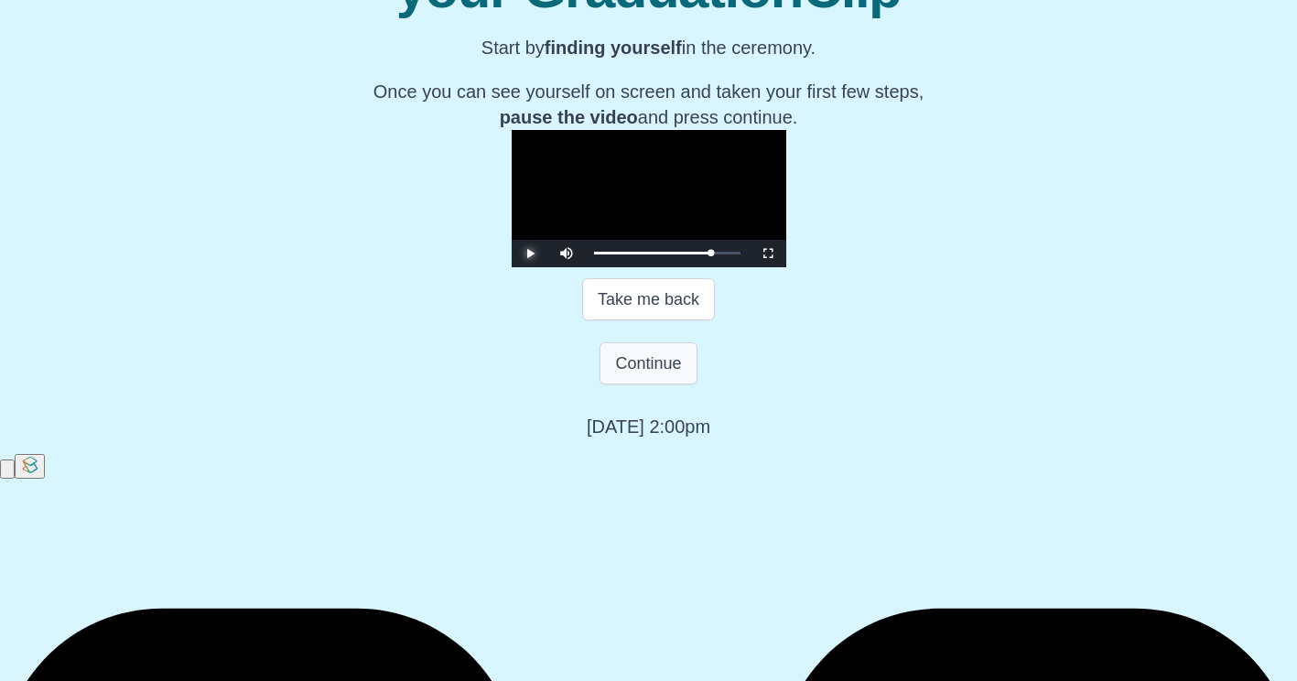
scroll to position [276, 0]
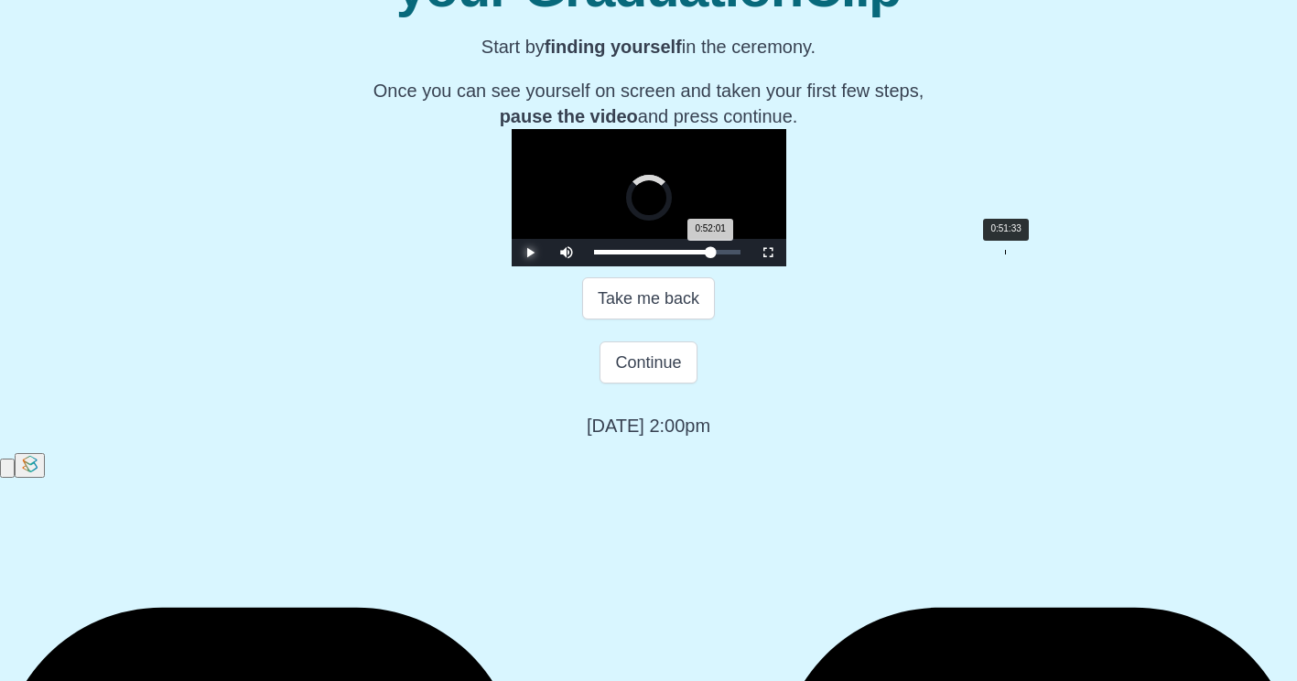
drag, startPoint x: 826, startPoint y: 481, endPoint x: 818, endPoint y: 474, distance: 10.4
click at [711, 254] on div "0:52:01 Progress : 0%" at bounding box center [652, 252] width 117 height 5
click at [530, 253] on span "Video Player" at bounding box center [530, 253] width 0 height 0
click at [710, 254] on div "0:50:45 Progress : 0%" at bounding box center [652, 252] width 116 height 5
click at [708, 254] on div "0:50:47 Progress : 0%" at bounding box center [651, 252] width 114 height 5
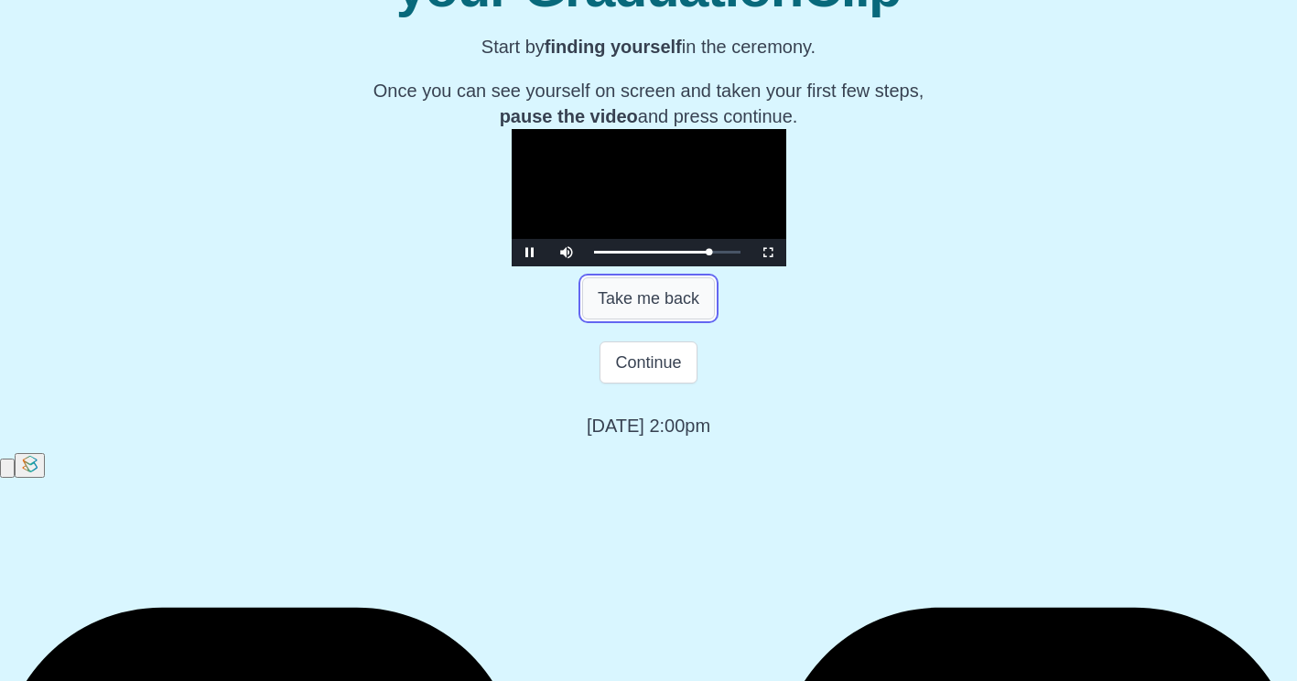
click at [648, 319] on button "Take me back" at bounding box center [648, 298] width 133 height 42
click at [530, 253] on span "Video Player" at bounding box center [530, 253] width 0 height 0
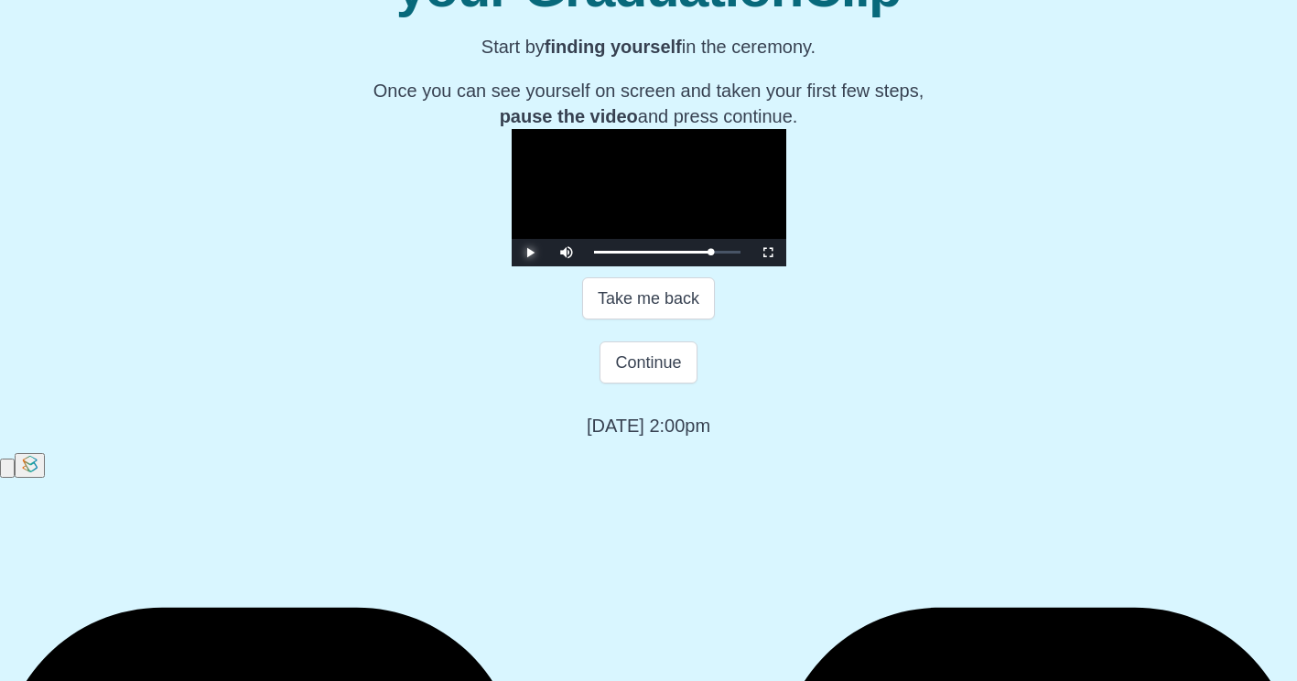
click at [530, 253] on span "Video Player" at bounding box center [530, 253] width 0 height 0
click at [650, 394] on div "Continue" at bounding box center [648, 362] width 649 height 64
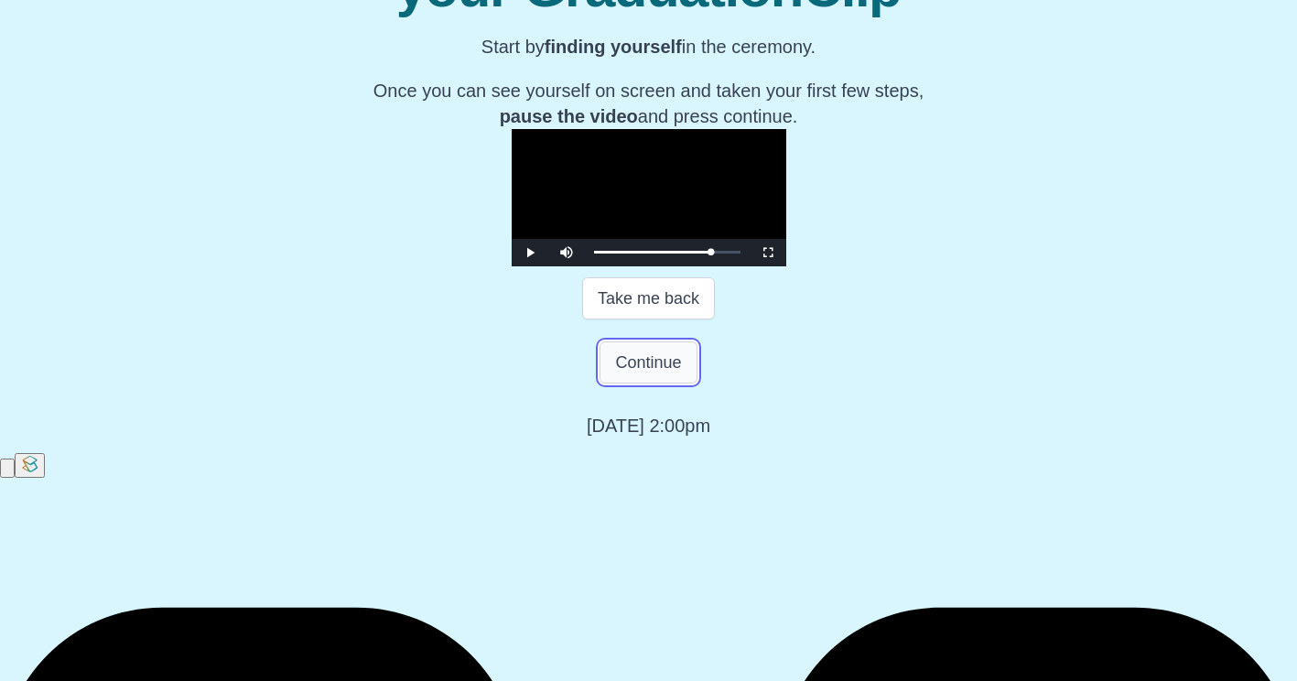
click at [649, 383] on button "Continue" at bounding box center [647, 362] width 97 height 42
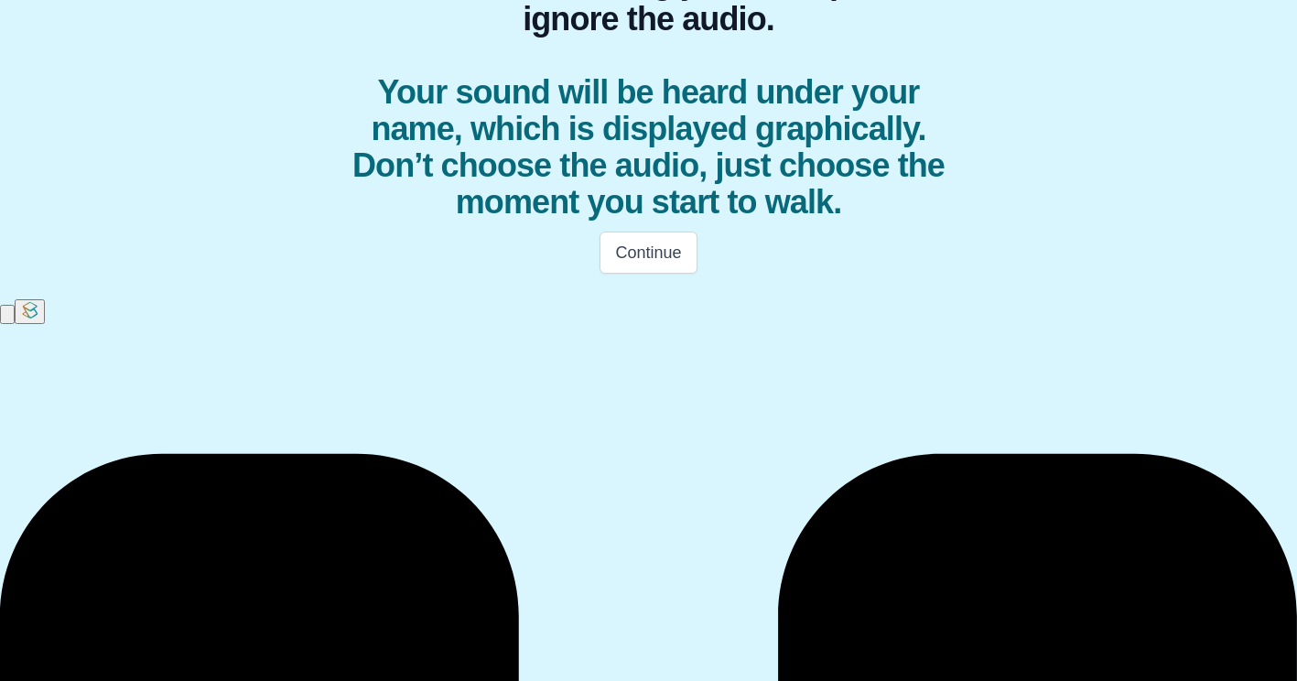
scroll to position [0, 0]
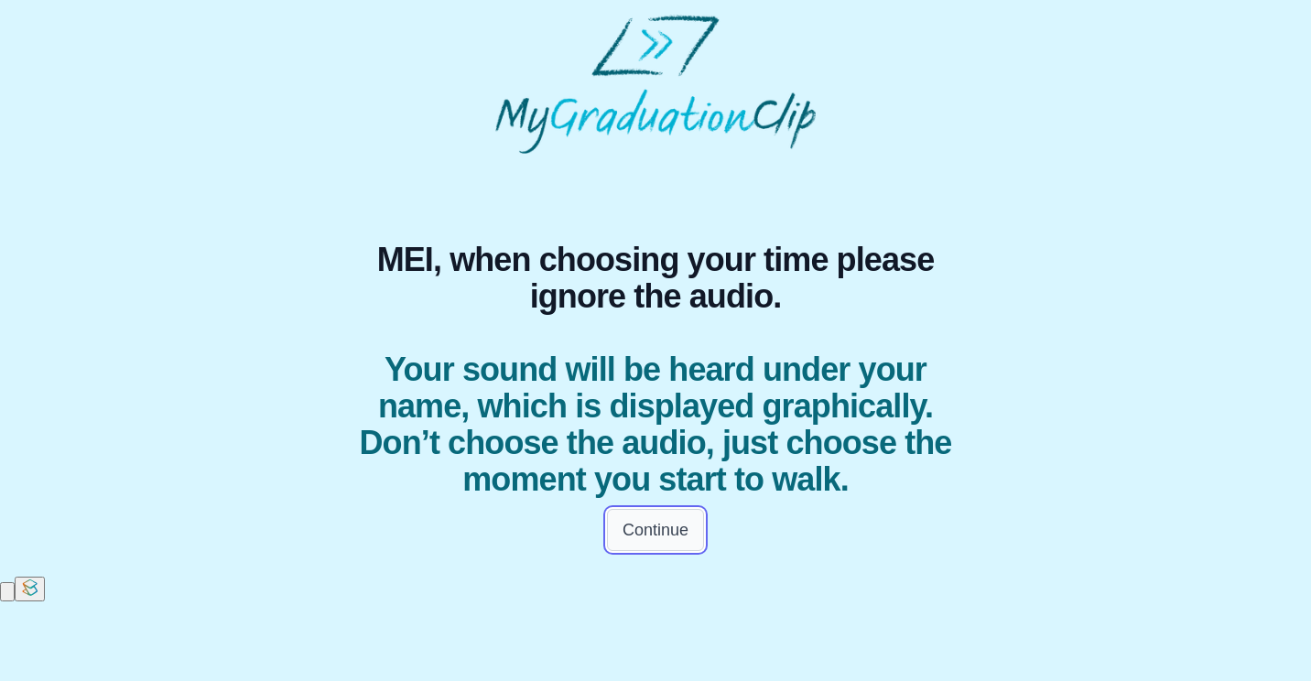
click at [684, 551] on button "Continue" at bounding box center [655, 530] width 97 height 42
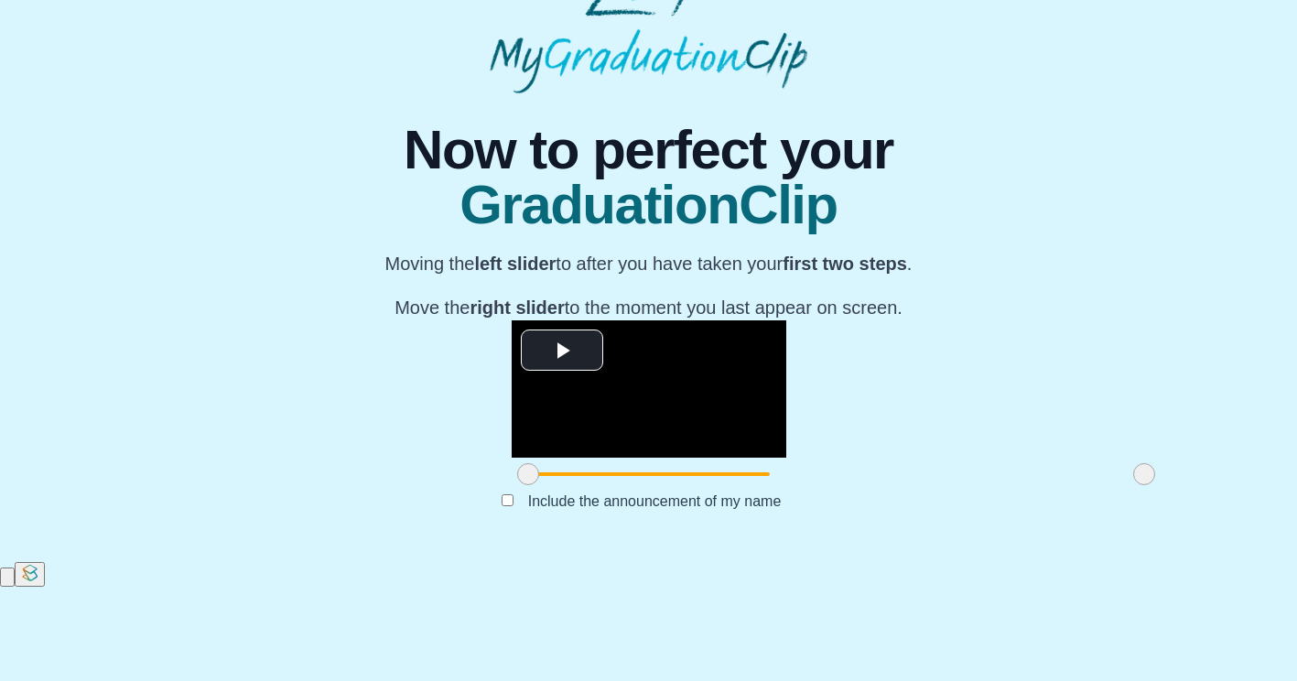
scroll to position [168, 0]
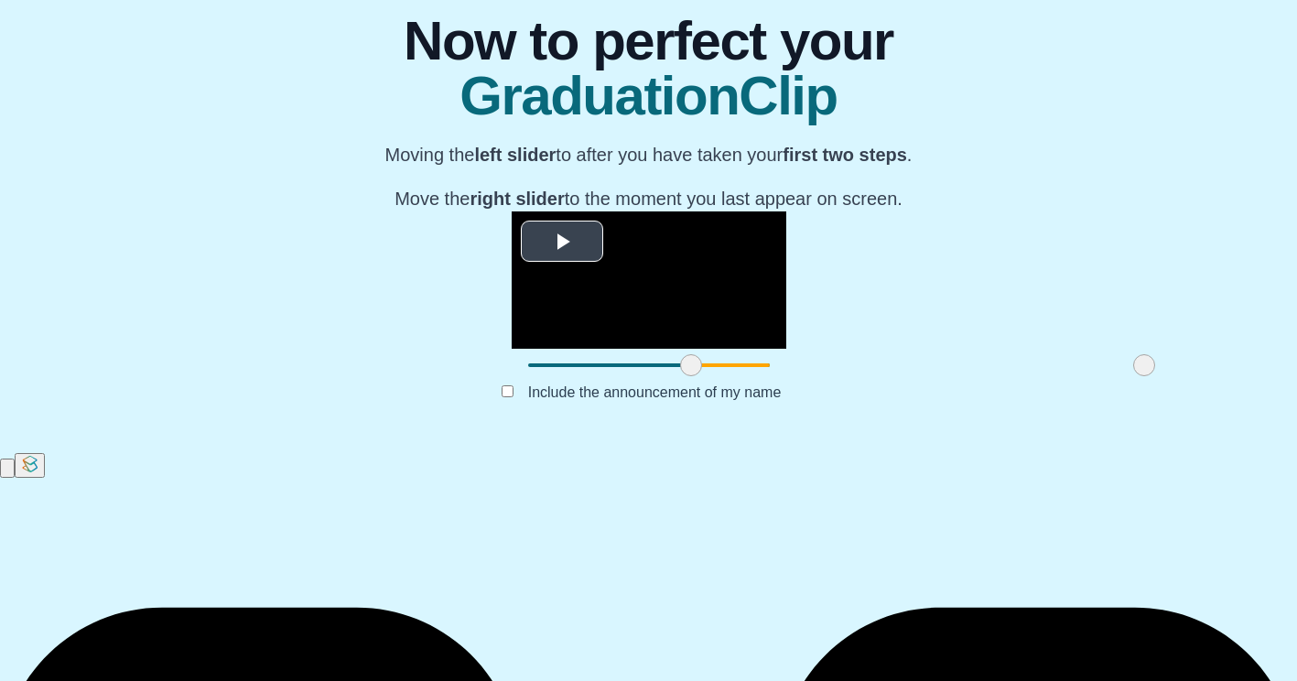
drag, startPoint x: 344, startPoint y: 593, endPoint x: 507, endPoint y: 556, distance: 167.0
click at [512, 382] on div "**********" at bounding box center [649, 296] width 275 height 170
drag, startPoint x: 502, startPoint y: 584, endPoint x: 512, endPoint y: 579, distance: 10.2
click at [684, 382] on div at bounding box center [700, 365] width 33 height 33
drag, startPoint x: 955, startPoint y: 589, endPoint x: 851, endPoint y: 585, distance: 104.4
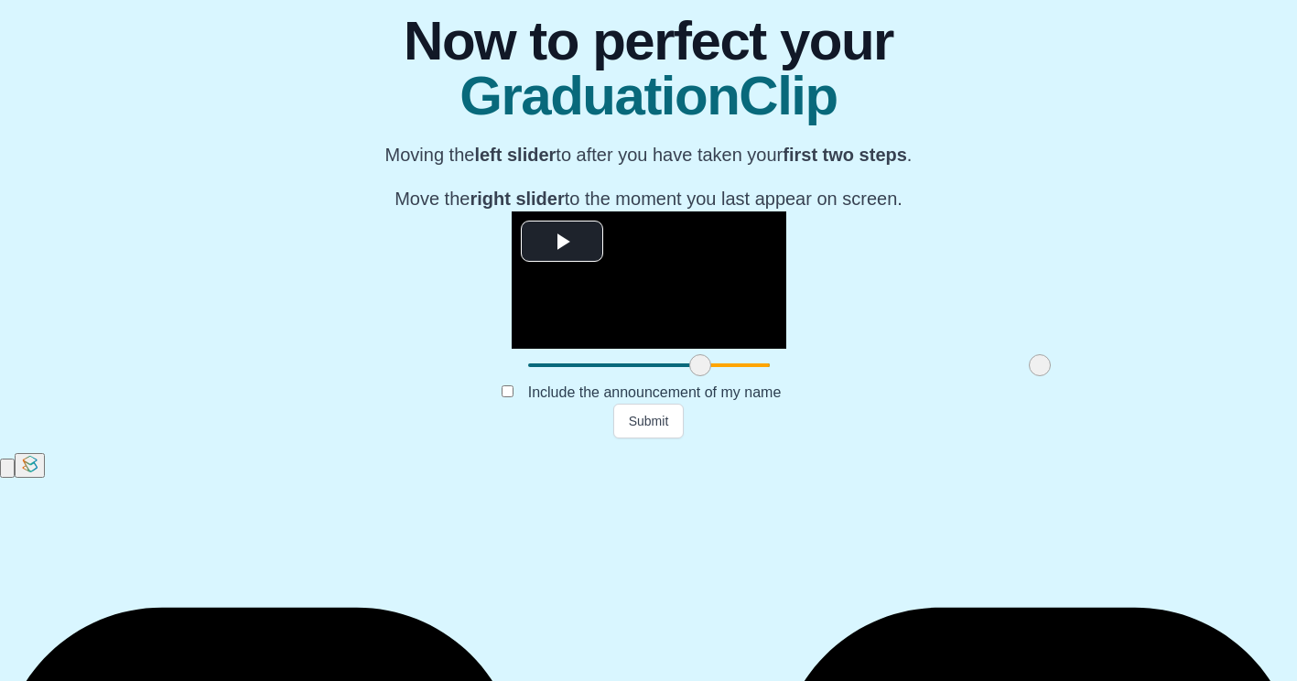
click at [1029, 376] on span at bounding box center [1040, 365] width 22 height 22
click at [562, 241] on span "Video Player" at bounding box center [562, 241] width 0 height 0
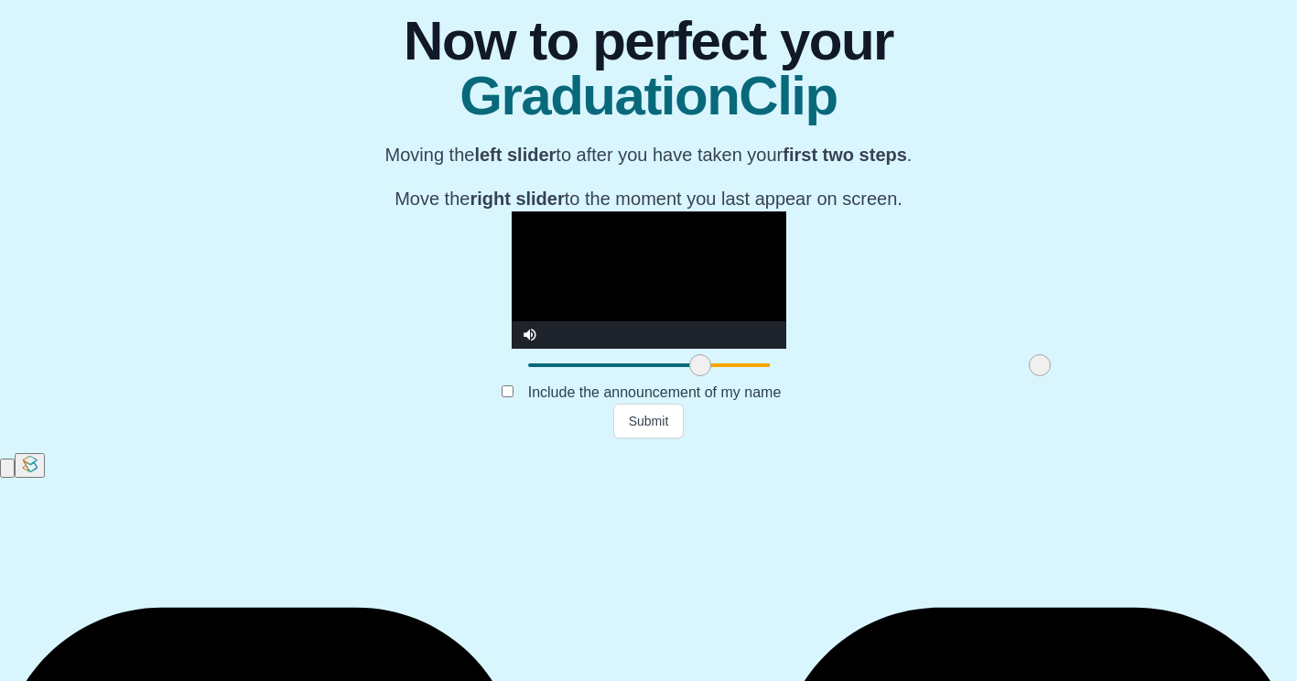
click at [512, 349] on video "Video Player" at bounding box center [649, 279] width 275 height 137
click at [1027, 376] on span at bounding box center [1038, 365] width 22 height 22
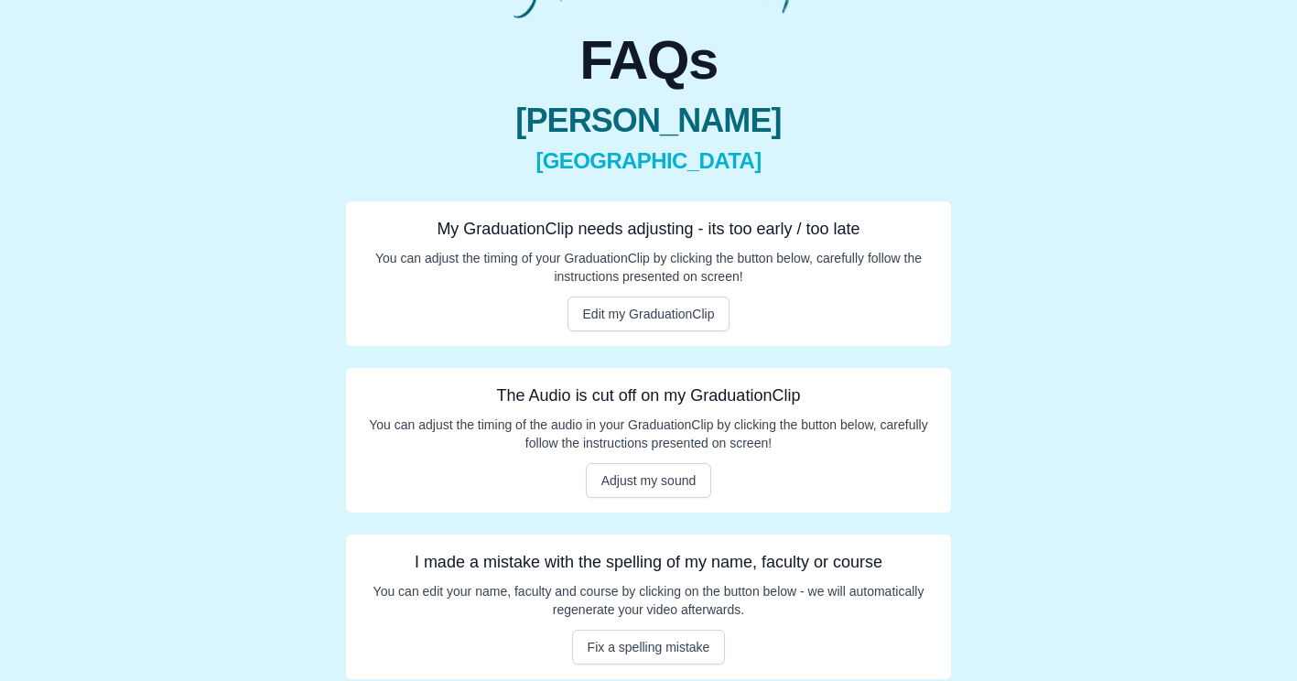
scroll to position [146, 0]
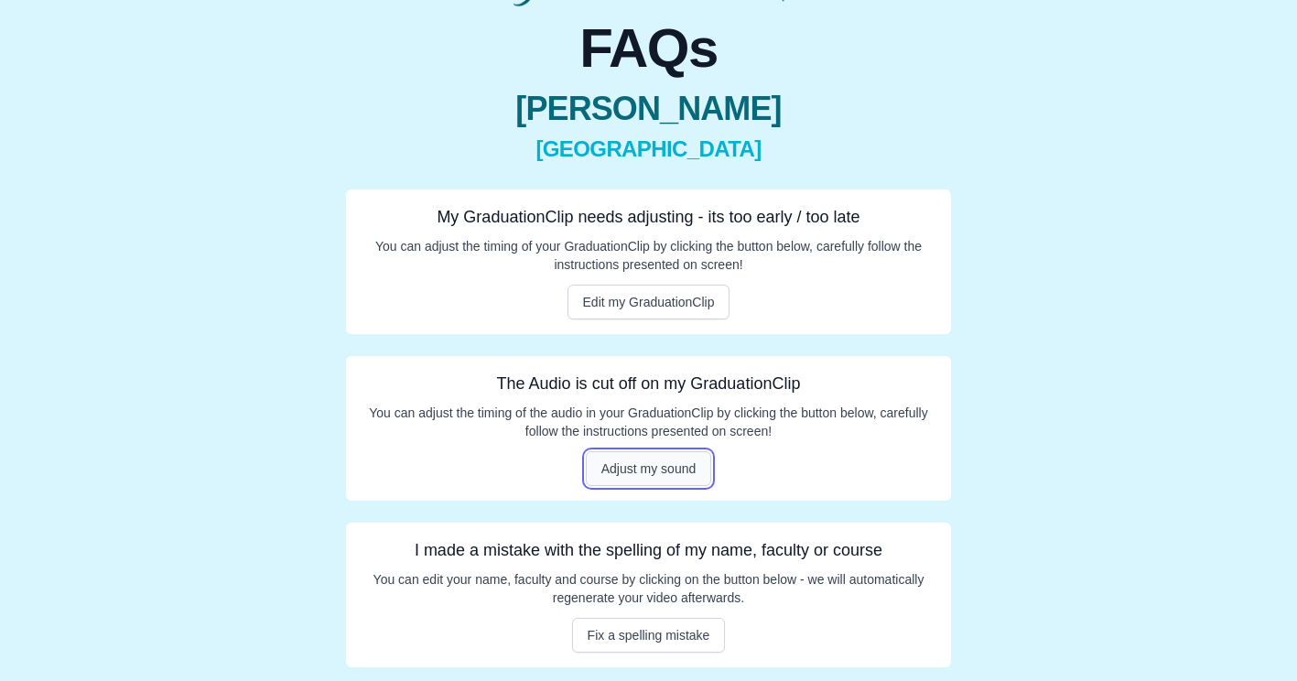
click at [675, 471] on button "Adjust my sound" at bounding box center [649, 468] width 126 height 35
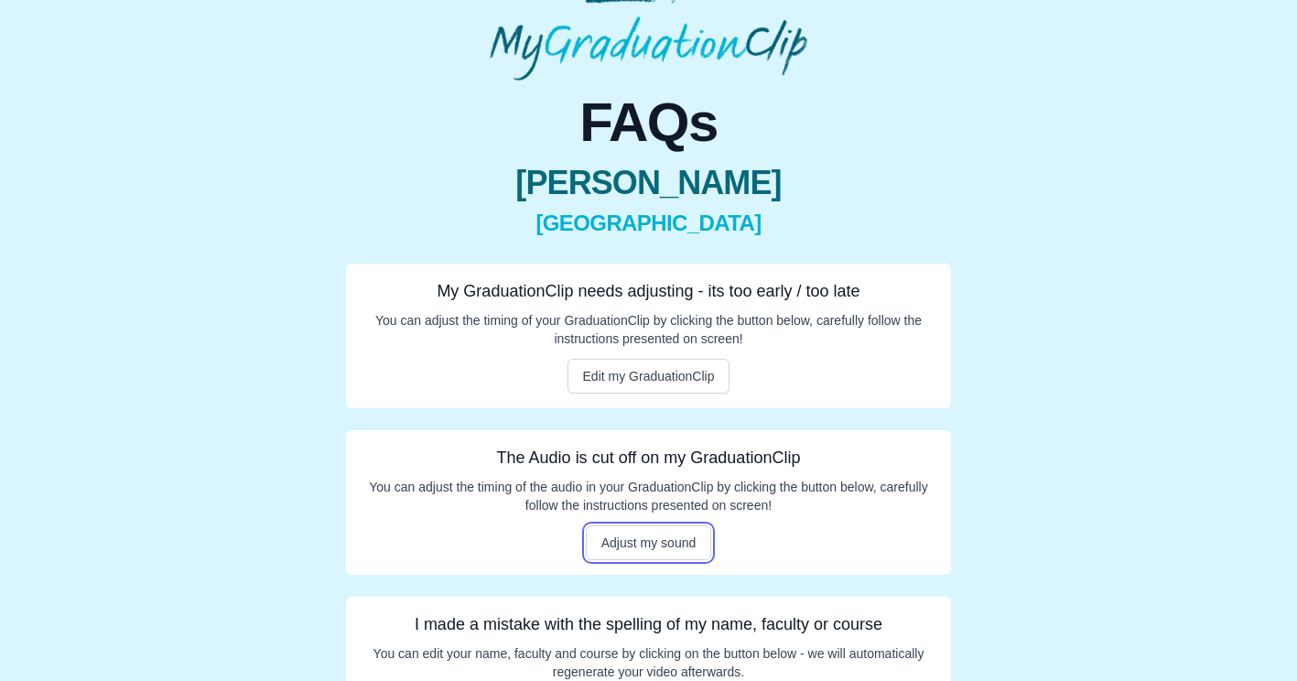
scroll to position [0, 0]
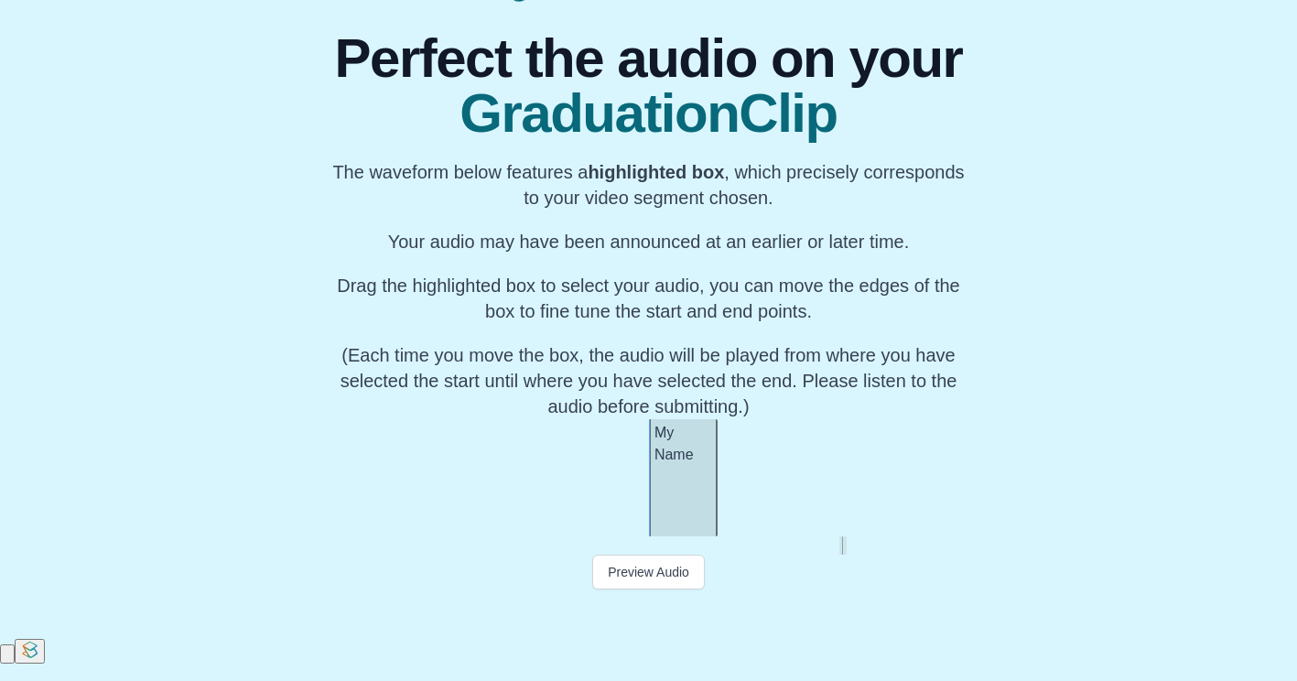
scroll to position [163, 0]
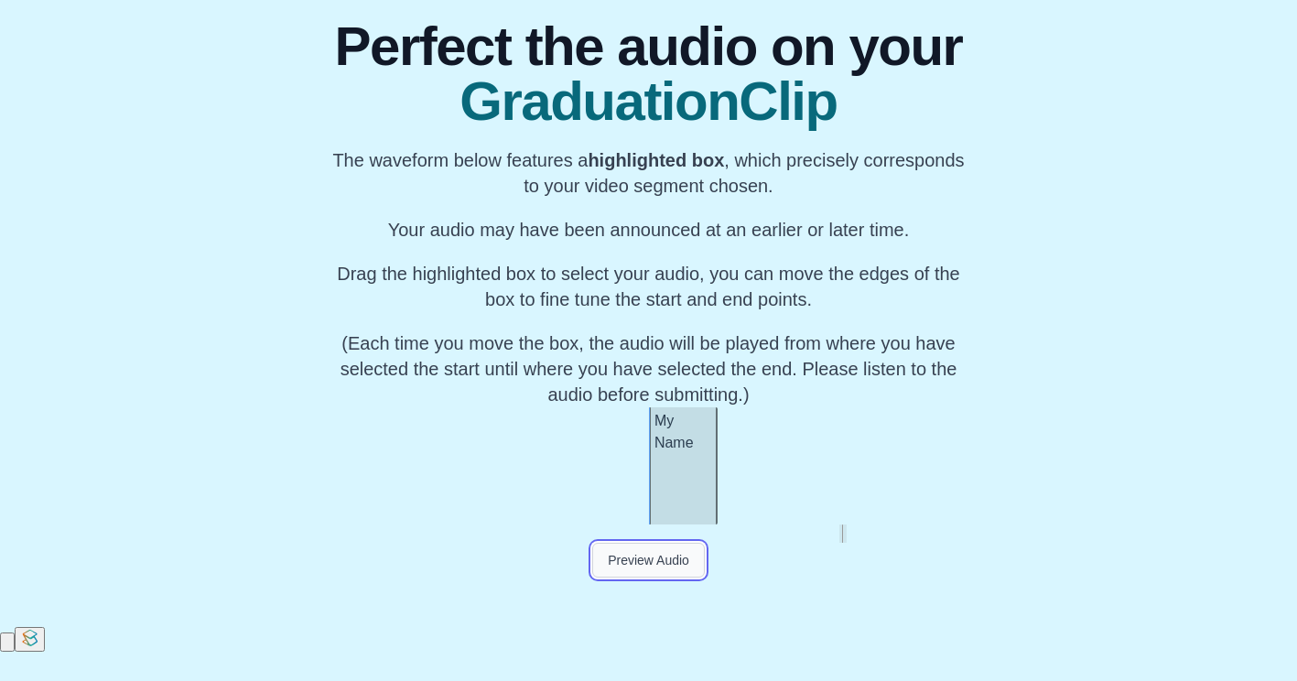
click at [637, 578] on button "Preview Audio" at bounding box center [648, 560] width 113 height 35
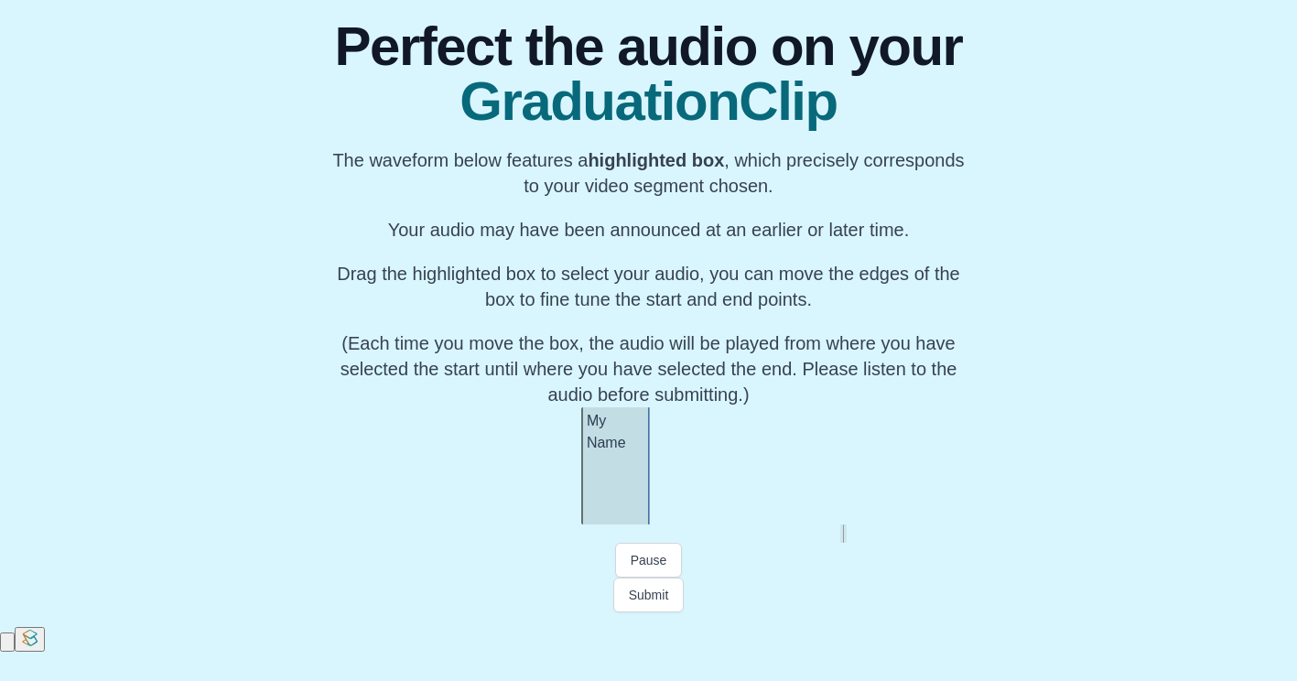
scroll to position [0, 71209]
click at [642, 578] on button "Preview Audio" at bounding box center [648, 560] width 113 height 35
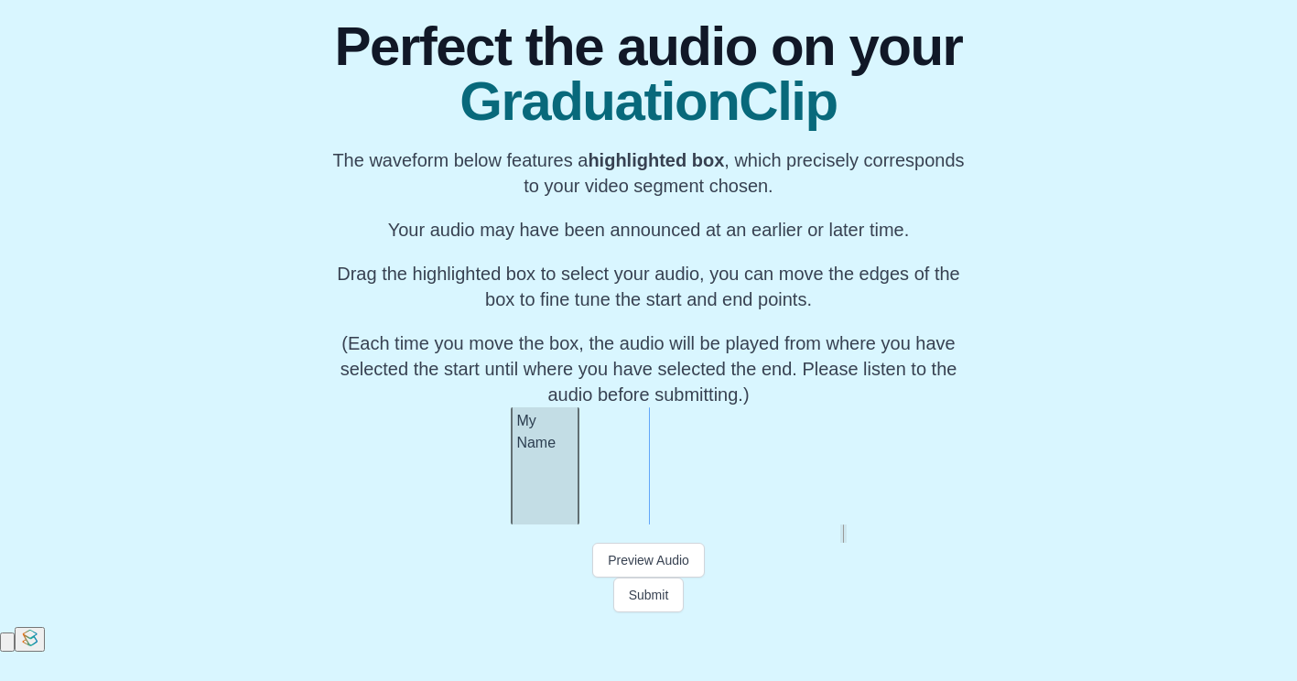
click at [539, 513] on div "My Name" at bounding box center [545, 465] width 69 height 117
click at [534, 524] on div "My Name" at bounding box center [537, 465] width 69 height 117
click at [663, 578] on button "Pause" at bounding box center [649, 560] width 68 height 35
click at [663, 578] on button "Preview Audio" at bounding box center [648, 560] width 113 height 35
click at [1067, 559] on div "Perfect the audio on your GraduationClip The waveform below features a highligh…" at bounding box center [649, 301] width 1268 height 622
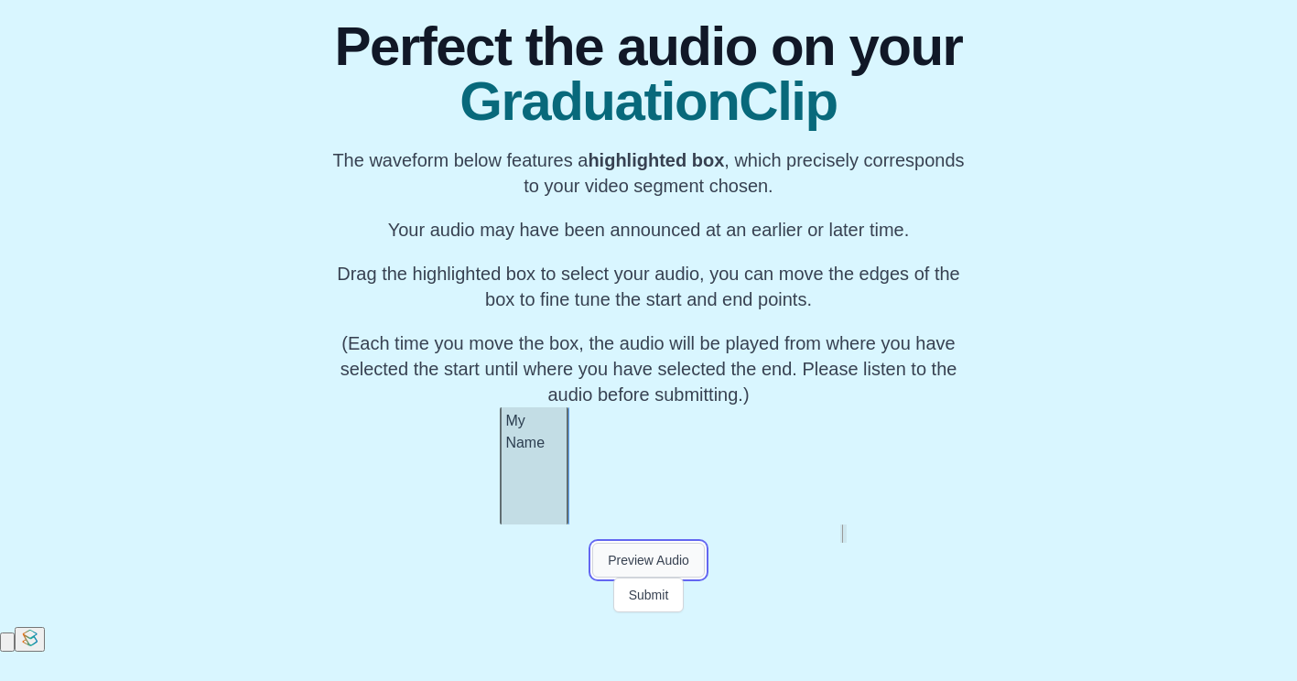
click at [668, 578] on button "Preview Audio" at bounding box center [648, 560] width 113 height 35
click at [654, 578] on button "Pause" at bounding box center [649, 560] width 68 height 35
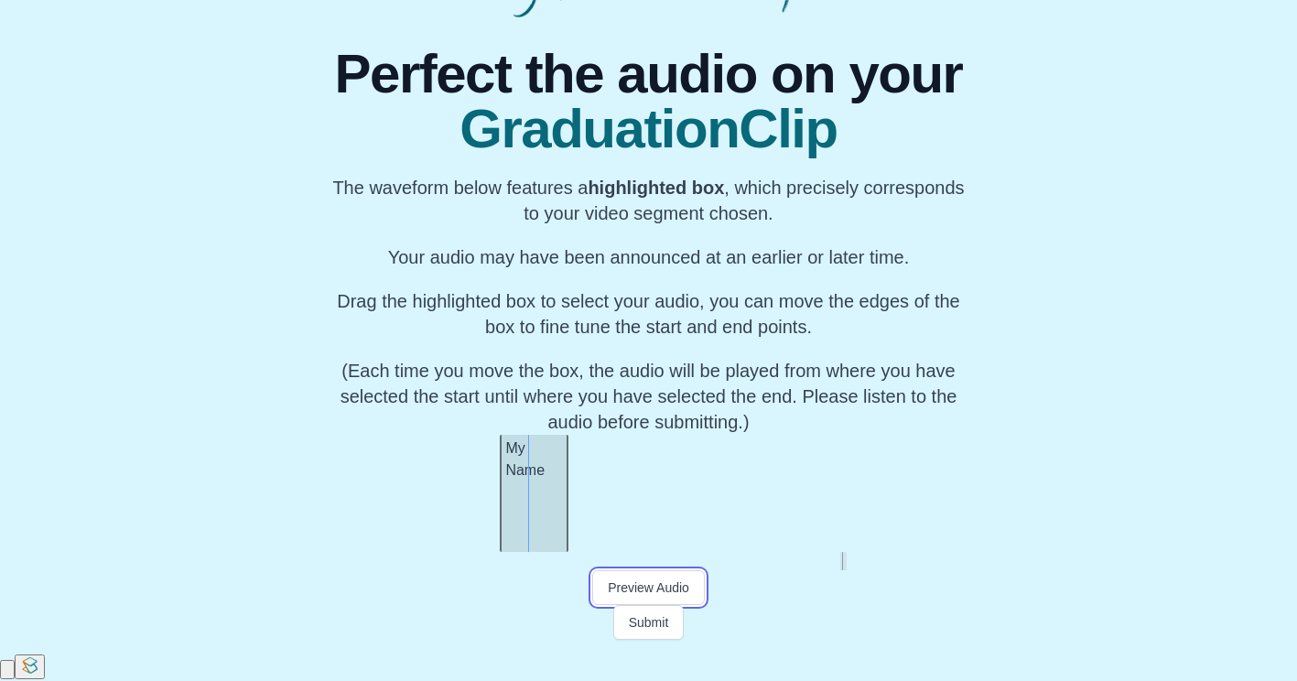
scroll to position [138, 0]
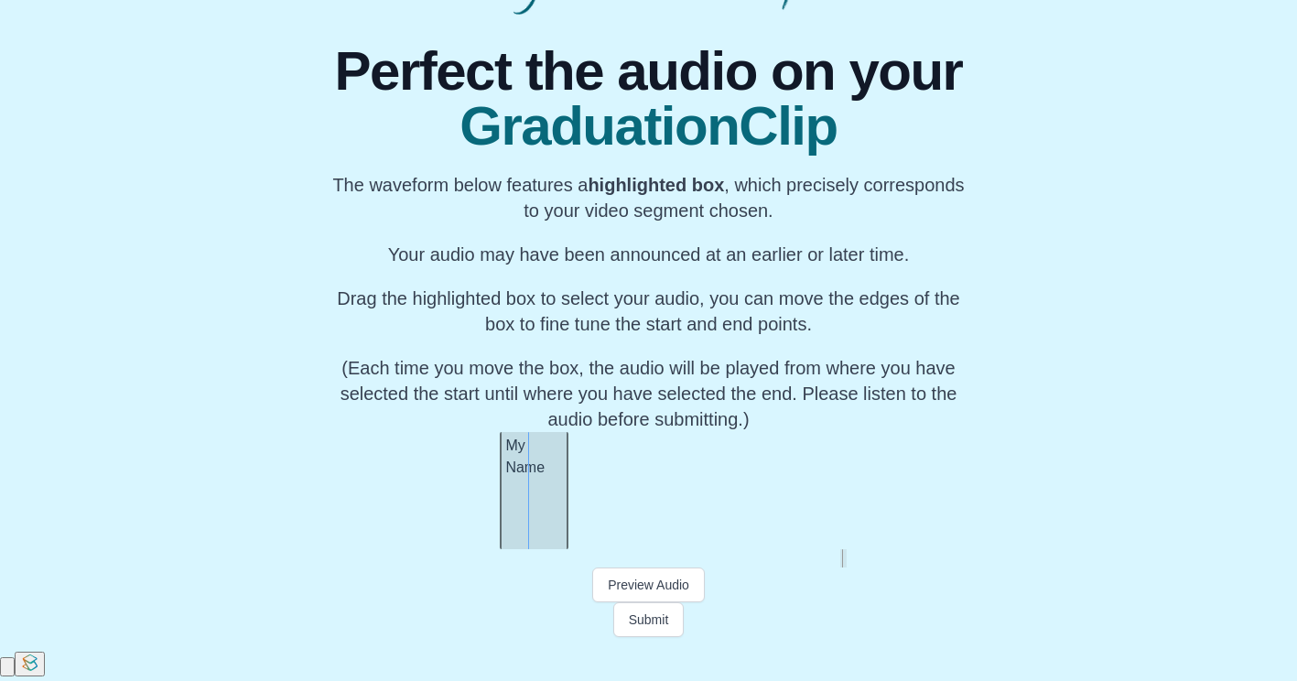
click at [1031, 590] on div "Perfect the audio on your GraduationClip The waveform below features a highligh…" at bounding box center [649, 326] width 1268 height 622
drag, startPoint x: 1031, startPoint y: 590, endPoint x: 837, endPoint y: 189, distance: 445.8
click at [837, 154] on span "GraduationClip" at bounding box center [648, 126] width 649 height 55
click at [664, 637] on button "Submit" at bounding box center [648, 619] width 71 height 35
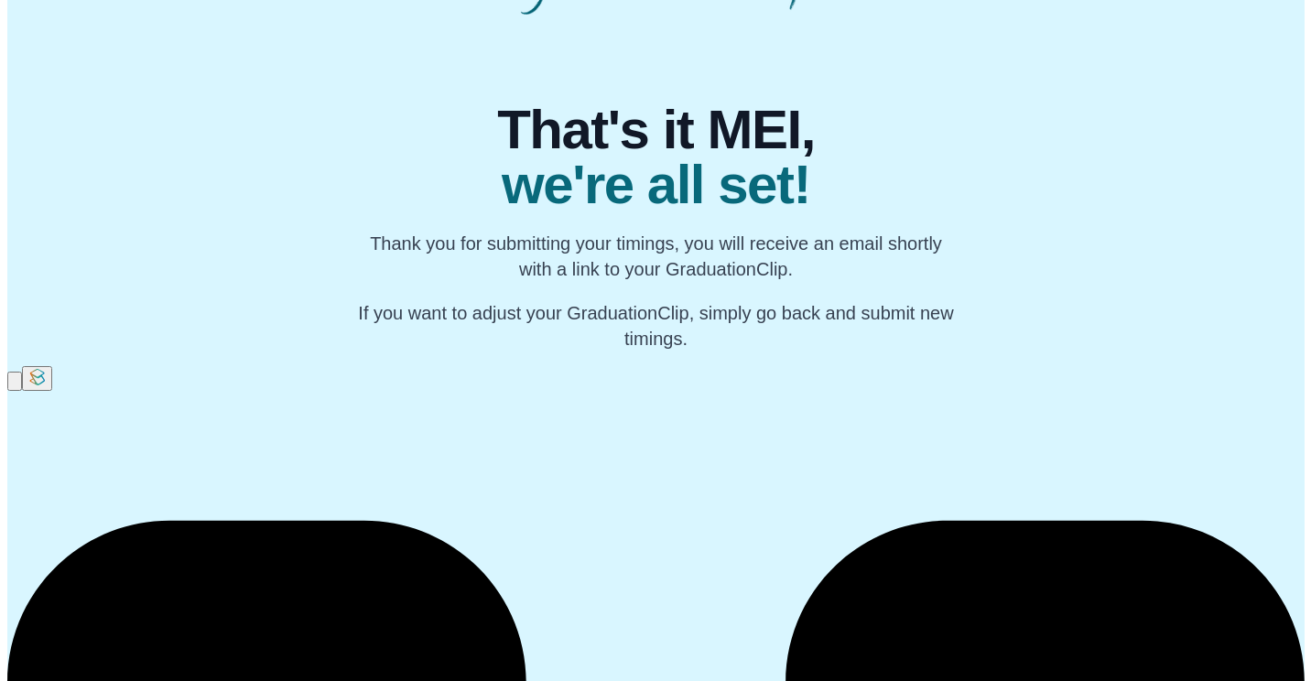
scroll to position [0, 0]
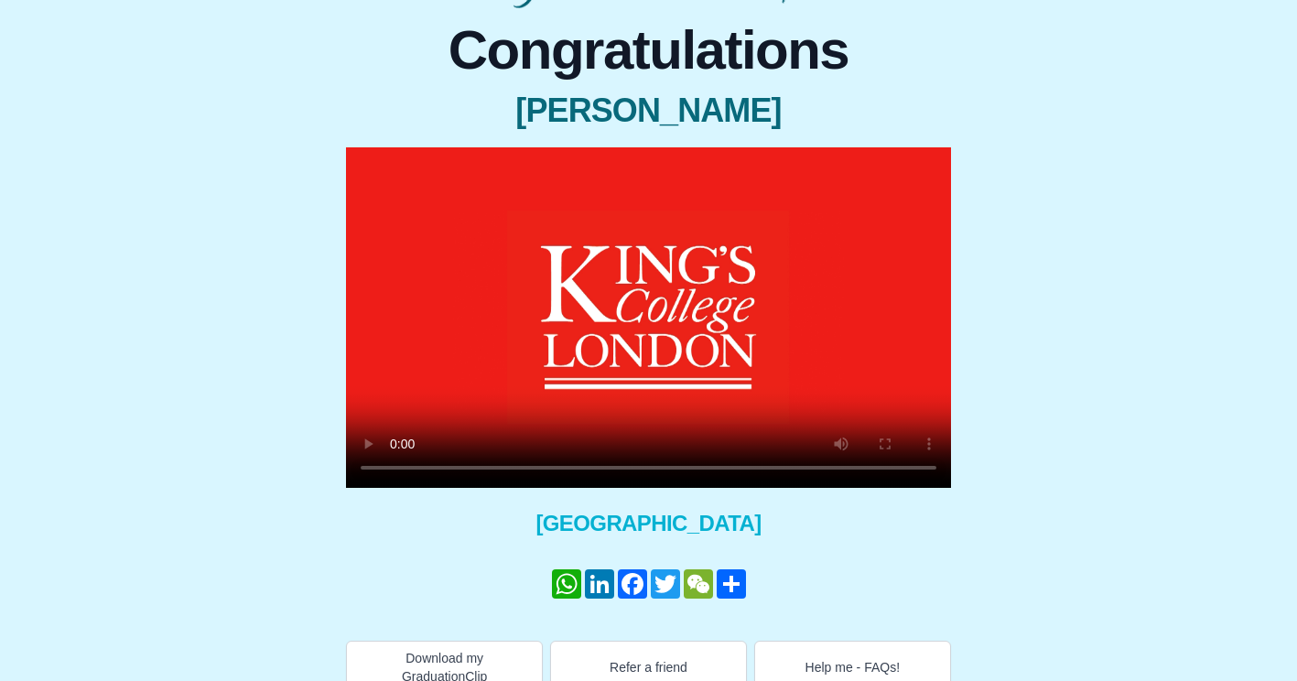
scroll to position [172, 0]
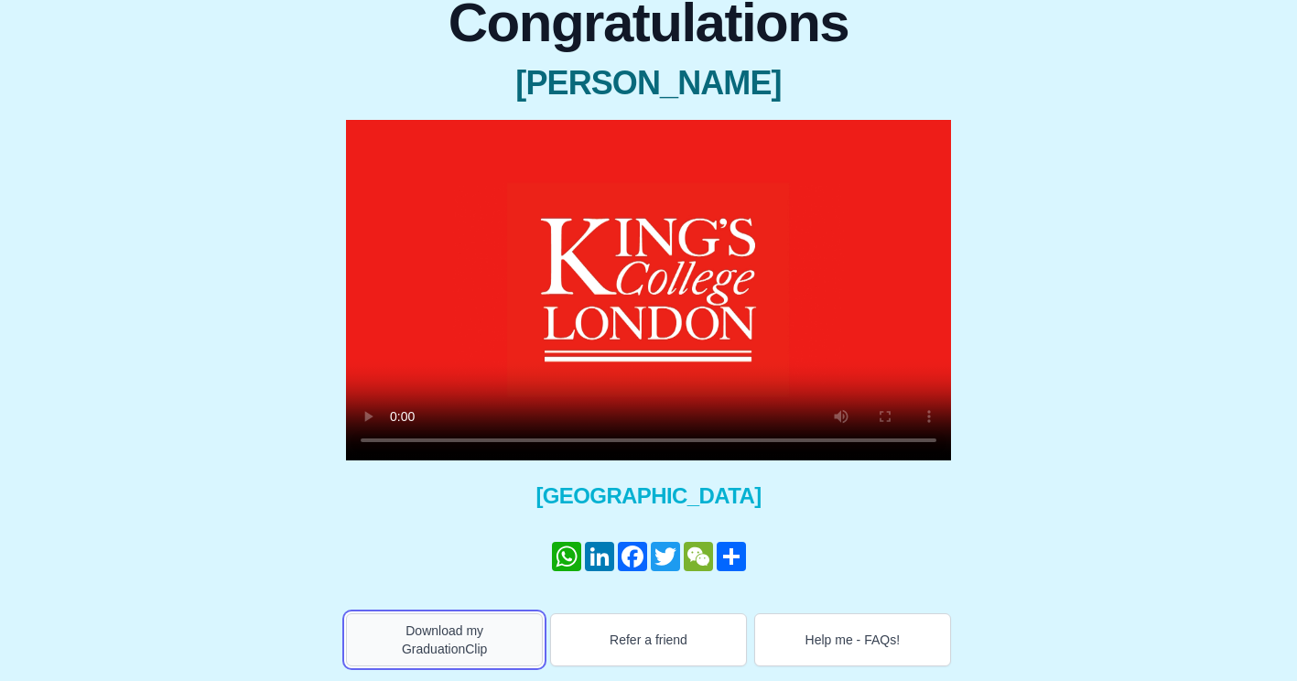
click at [426, 635] on button "Download my GraduationClip" at bounding box center [444, 639] width 197 height 53
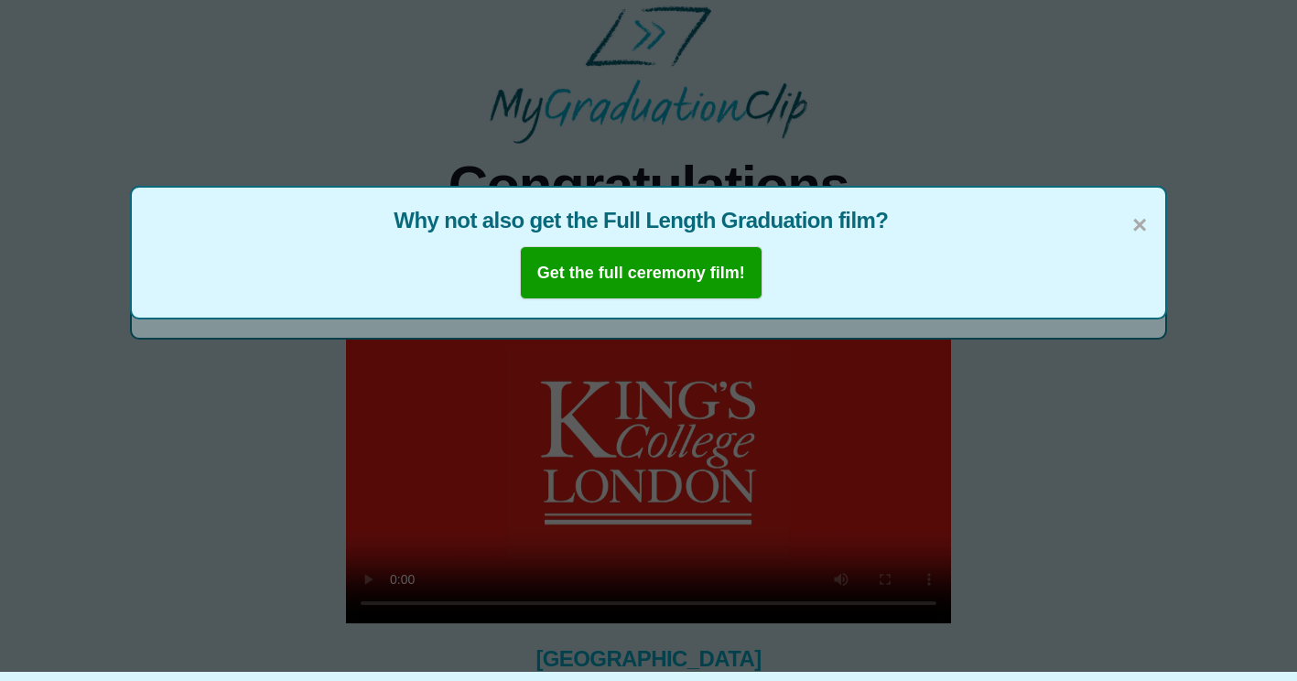
scroll to position [0, 0]
